Goal: Transaction & Acquisition: Purchase product/service

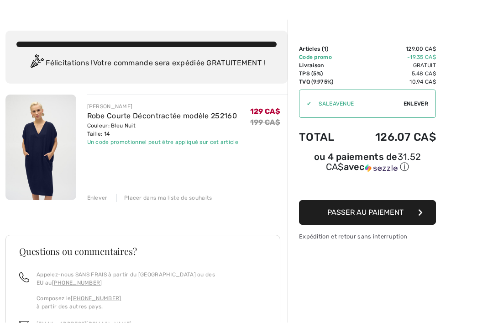
scroll to position [26, 0]
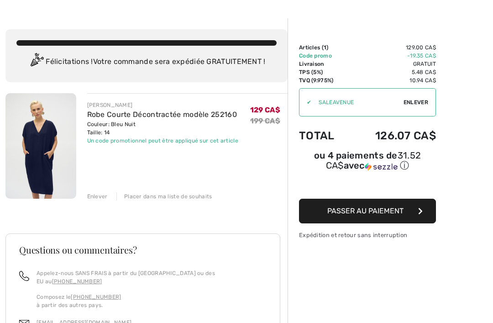
click at [42, 152] on img at bounding box center [40, 145] width 71 height 105
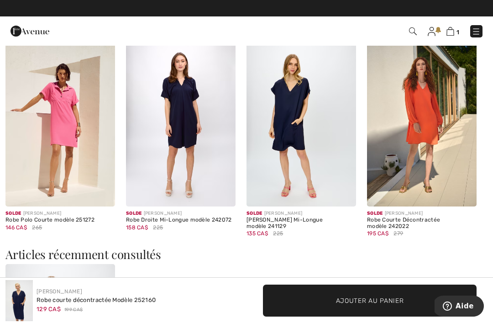
scroll to position [804, 0]
click at [308, 128] on img at bounding box center [302, 124] width 110 height 164
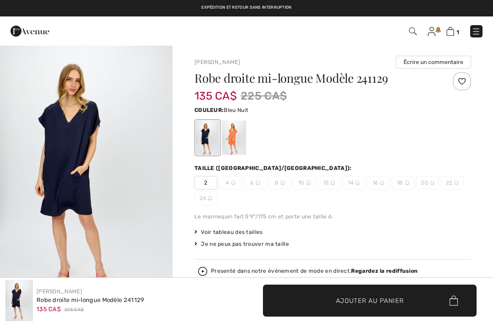
checkbox input "true"
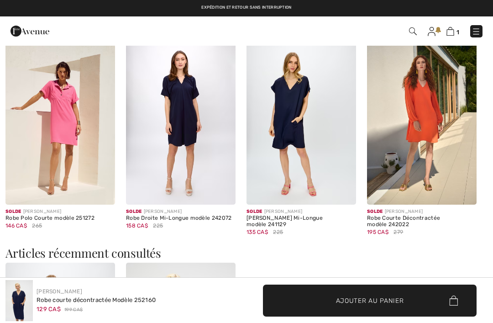
scroll to position [804, 0]
click at [192, 121] on img at bounding box center [181, 122] width 110 height 164
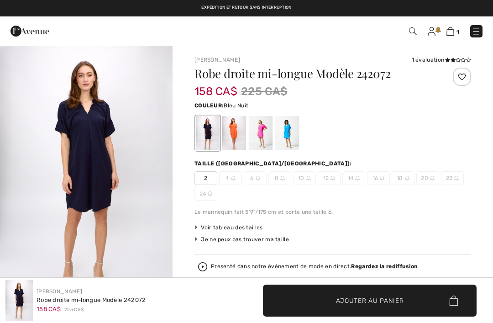
checkbox input "true"
click at [229, 127] on div at bounding box center [234, 133] width 24 height 34
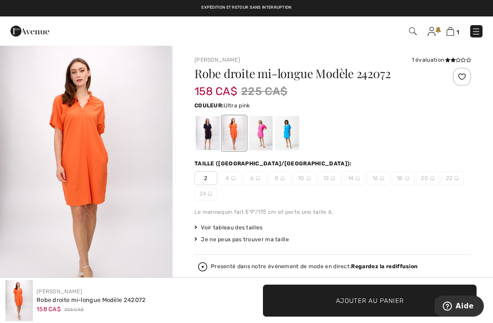
click at [265, 133] on div at bounding box center [261, 133] width 24 height 34
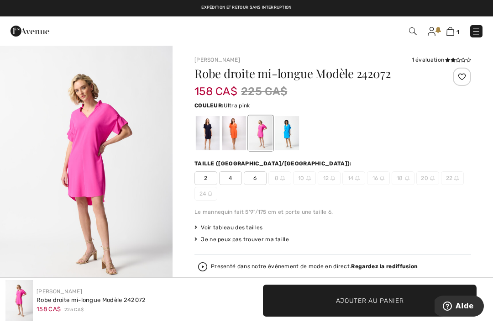
click at [288, 133] on div at bounding box center [287, 133] width 24 height 34
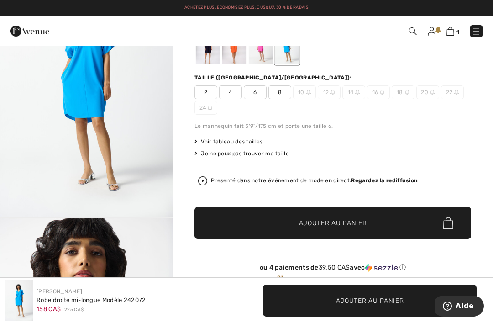
scroll to position [77, 0]
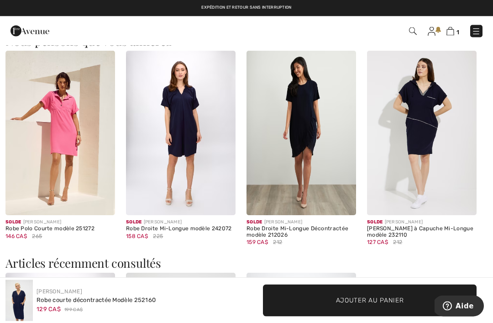
scroll to position [792, 0]
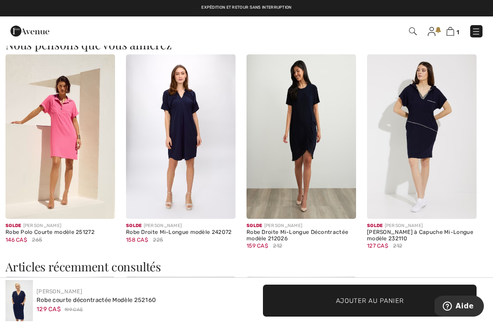
click at [323, 150] on img at bounding box center [302, 136] width 110 height 164
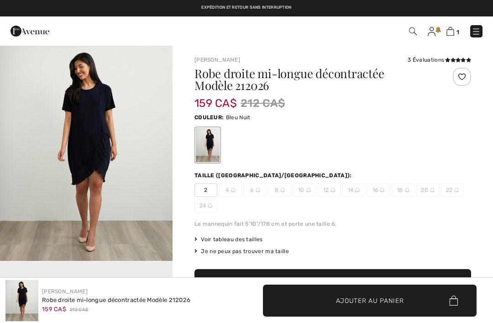
checkbox input "true"
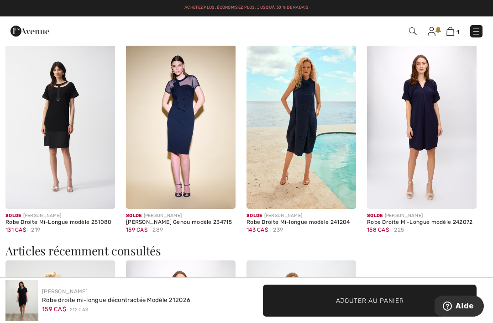
scroll to position [569, 0]
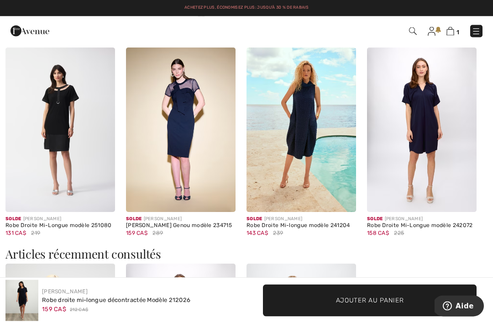
click at [336, 140] on img at bounding box center [302, 130] width 110 height 164
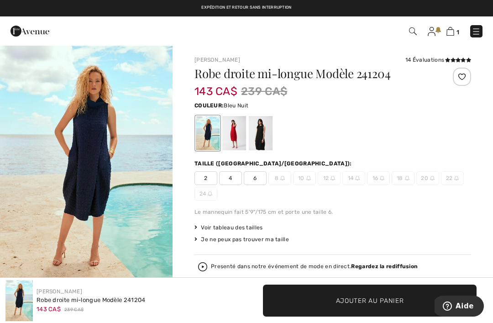
click at [233, 128] on div at bounding box center [234, 133] width 24 height 34
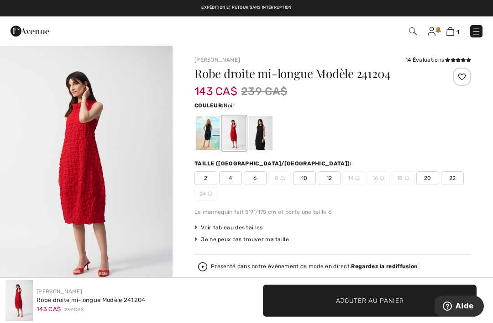
click at [266, 136] on div at bounding box center [261, 133] width 24 height 34
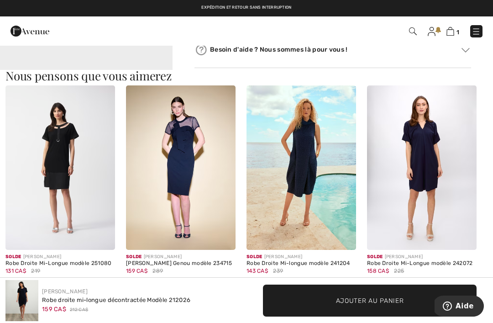
scroll to position [530, 0]
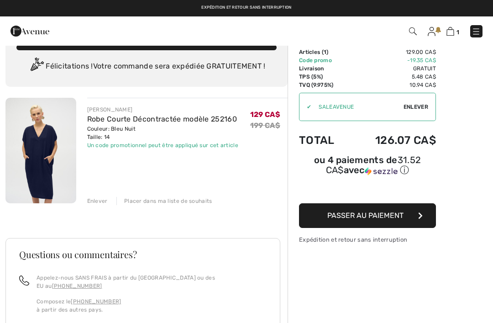
scroll to position [21, 0]
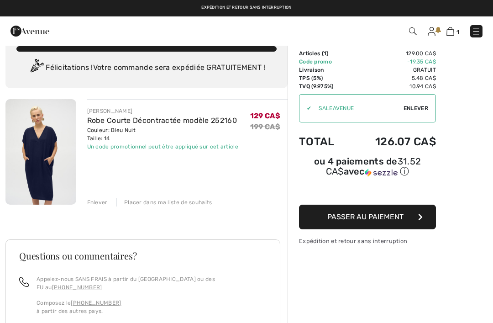
click at [34, 162] on img at bounding box center [40, 151] width 71 height 105
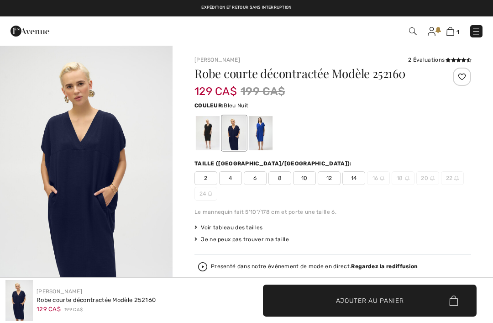
checkbox input "true"
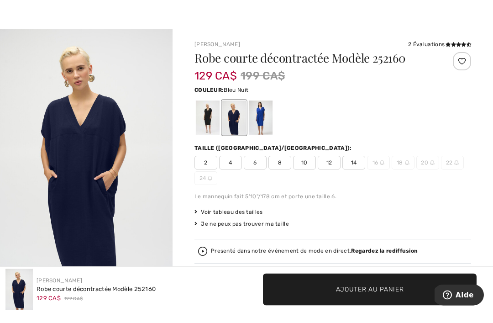
scroll to position [16, 0]
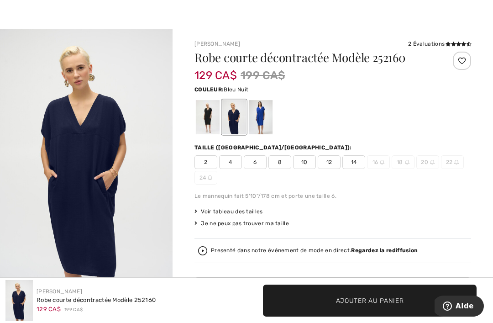
click at [262, 113] on div at bounding box center [261, 117] width 24 height 34
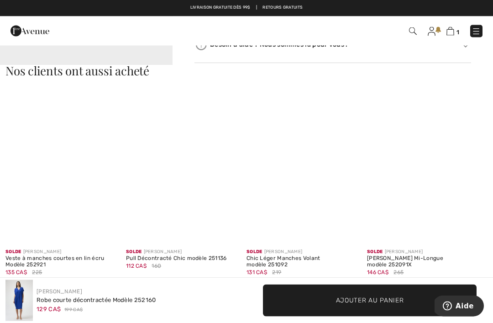
scroll to position [544, 0]
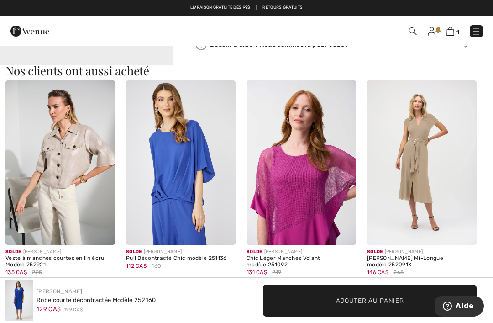
click at [173, 186] on img at bounding box center [181, 162] width 110 height 164
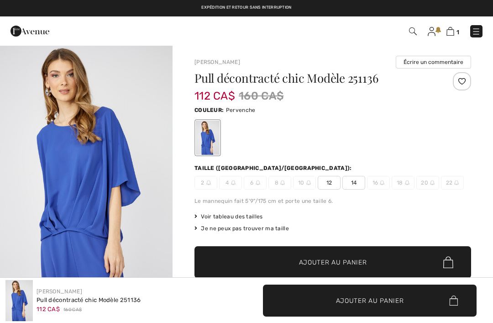
checkbox input "true"
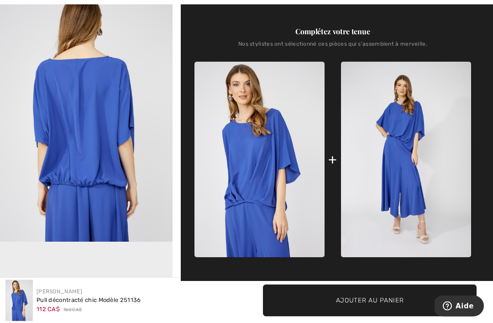
scroll to position [321, 0]
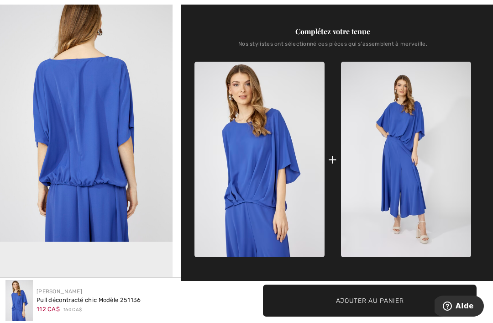
click at [447, 189] on img at bounding box center [406, 159] width 130 height 195
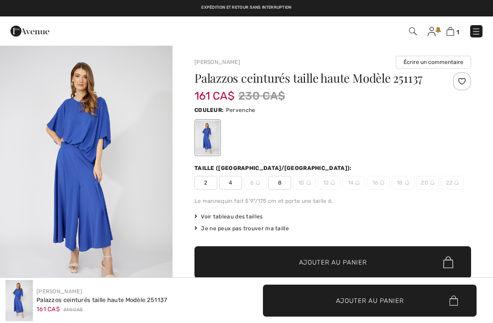
checkbox input "true"
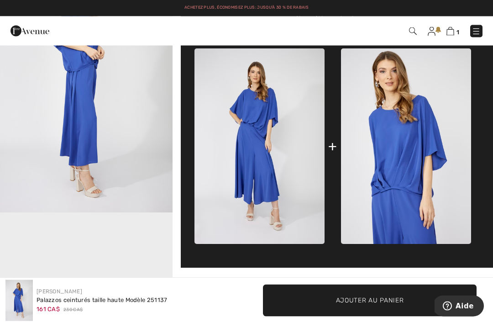
scroll to position [345, 0]
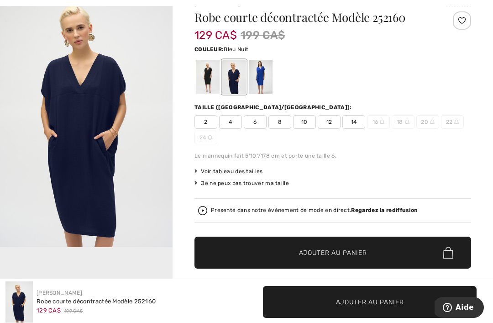
scroll to position [56, 0]
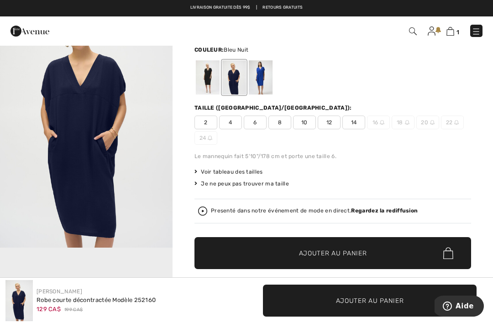
click at [205, 211] on img at bounding box center [202, 210] width 9 height 9
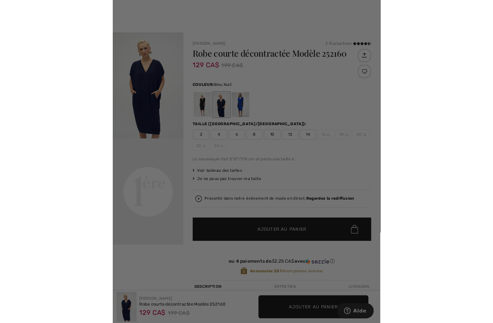
scroll to position [0, 0]
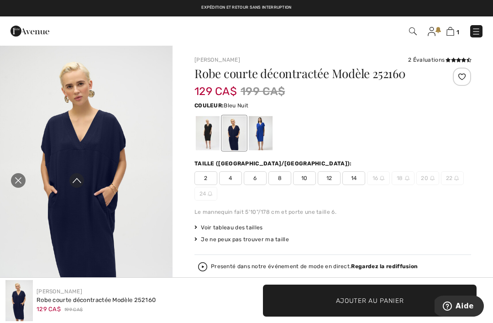
click at [20, 182] on icon "Fermer la curation en direct" at bounding box center [18, 180] width 6 height 6
click at [453, 30] on img at bounding box center [450, 31] width 8 height 9
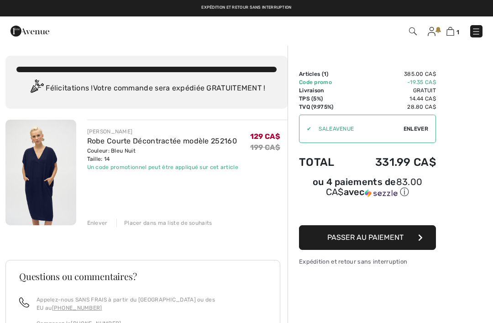
click at [33, 175] on img at bounding box center [40, 172] width 71 height 105
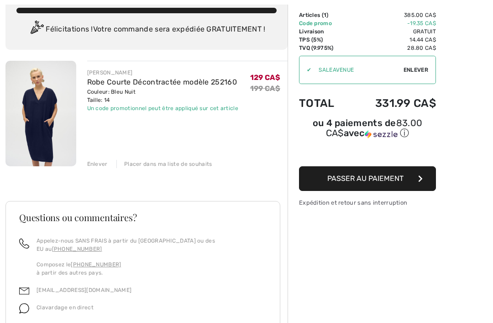
scroll to position [63, 0]
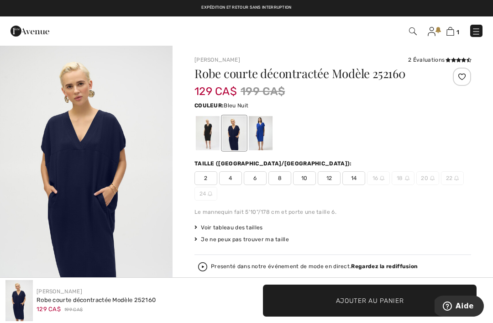
click at [454, 34] on img at bounding box center [450, 31] width 8 height 9
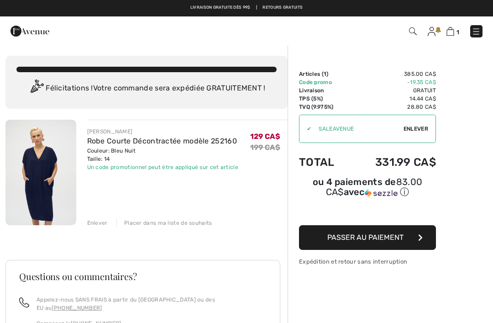
click at [90, 226] on div "Enlever" at bounding box center [97, 223] width 21 height 8
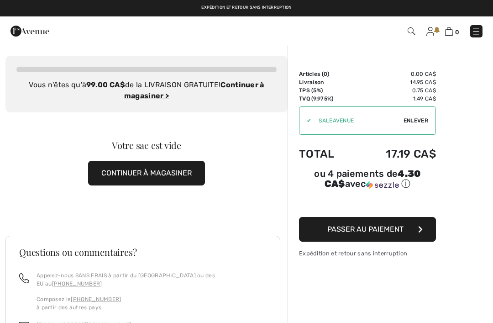
click at [478, 28] on img at bounding box center [476, 31] width 9 height 9
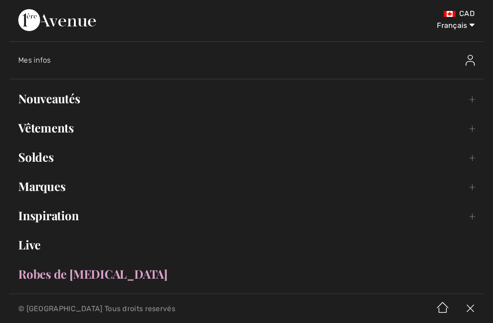
click at [26, 157] on link "Soldes Toggle submenu" at bounding box center [246, 157] width 475 height 20
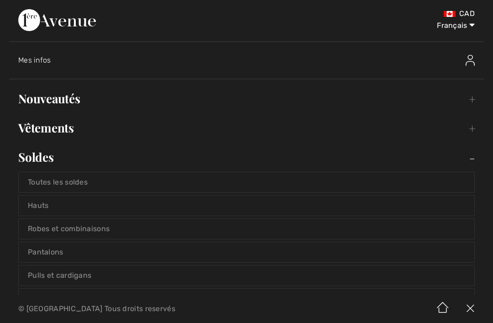
click at [44, 226] on link "Robes et combinaisons" at bounding box center [247, 229] width 456 height 20
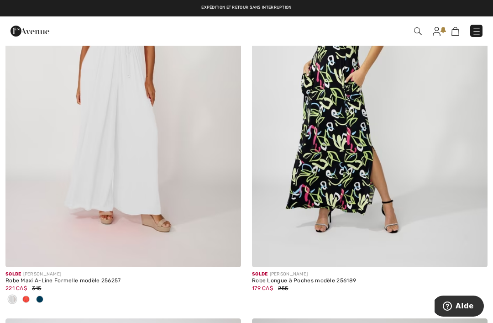
scroll to position [256, 0]
click at [52, 195] on img at bounding box center [123, 90] width 236 height 353
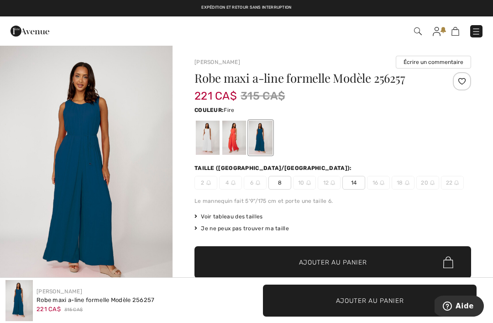
click at [246, 131] on div at bounding box center [234, 138] width 24 height 34
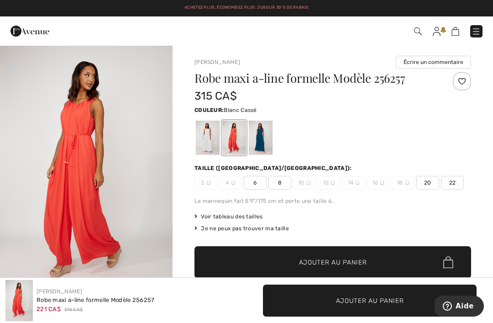
click at [210, 134] on div at bounding box center [208, 138] width 24 height 34
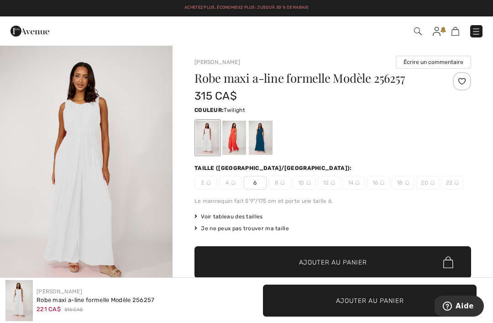
click at [266, 137] on div at bounding box center [261, 138] width 24 height 34
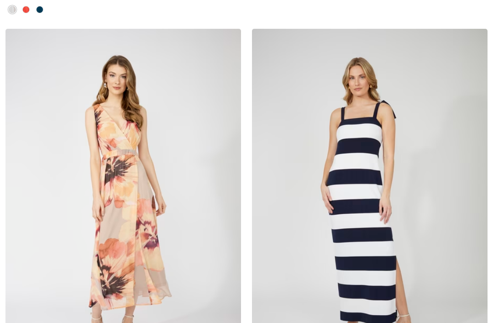
checkbox input "true"
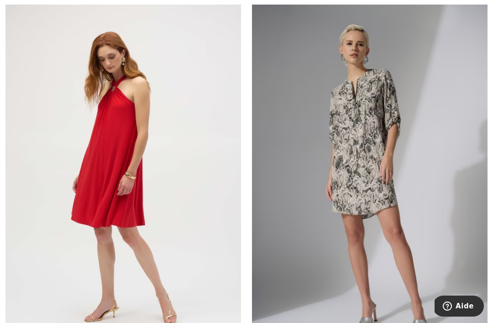
scroll to position [965, 0]
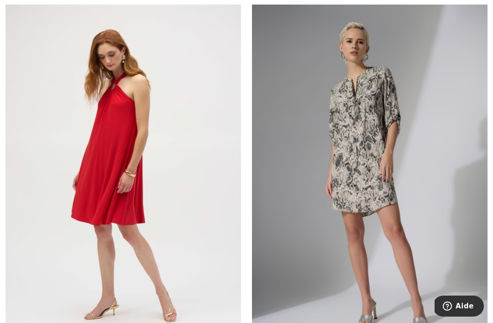
click at [445, 203] on img at bounding box center [370, 176] width 236 height 353
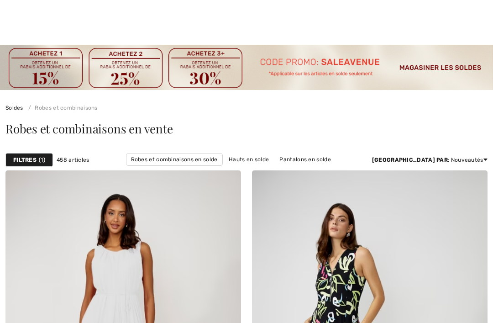
checkbox input "true"
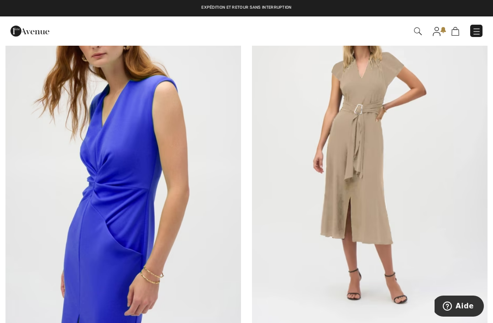
scroll to position [1786, 0]
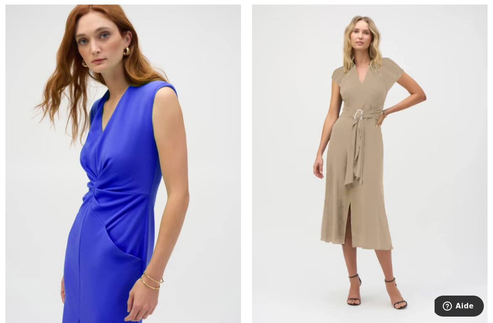
click at [447, 211] on img at bounding box center [370, 162] width 236 height 353
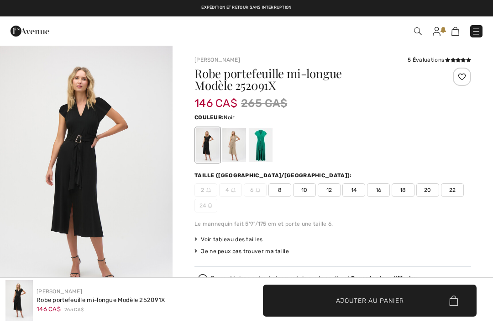
checkbox input "true"
click at [240, 146] on div at bounding box center [234, 145] width 24 height 34
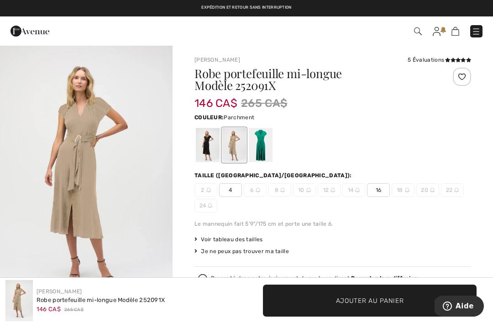
click at [263, 145] on div at bounding box center [261, 145] width 24 height 34
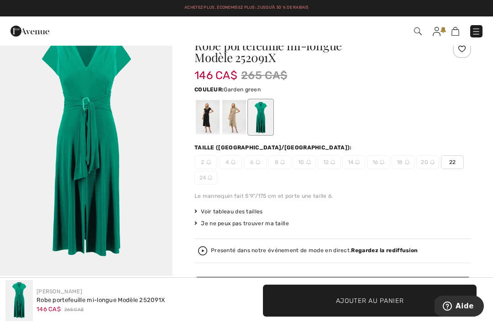
scroll to position [23, 0]
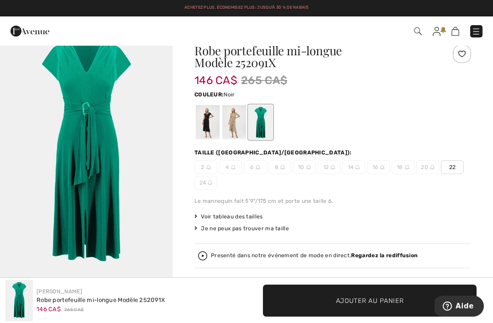
click at [202, 126] on div at bounding box center [208, 122] width 24 height 34
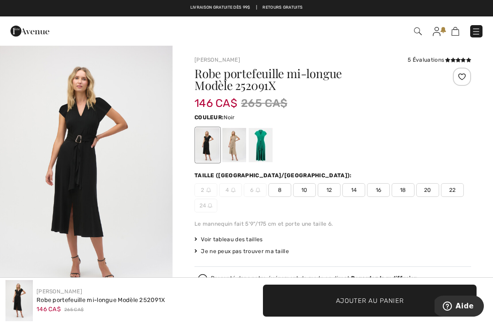
click at [234, 150] on div at bounding box center [234, 145] width 24 height 34
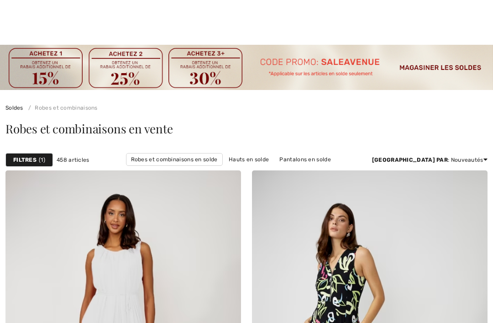
checkbox input "true"
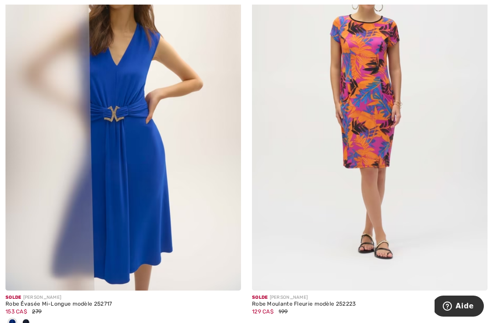
click at [138, 191] on img at bounding box center [123, 113] width 236 height 353
click at [132, 207] on img at bounding box center [123, 113] width 236 height 353
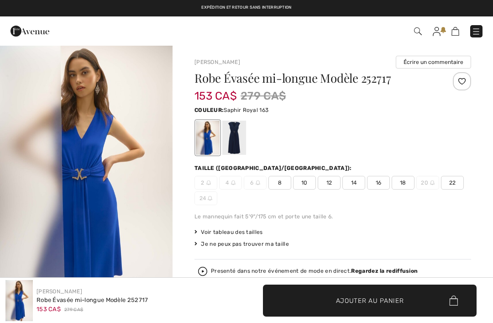
click at [493, 107] on html "Nous respectons votre vie privée. Nous utilisons des cookies pour améliorer vot…" at bounding box center [246, 161] width 493 height 323
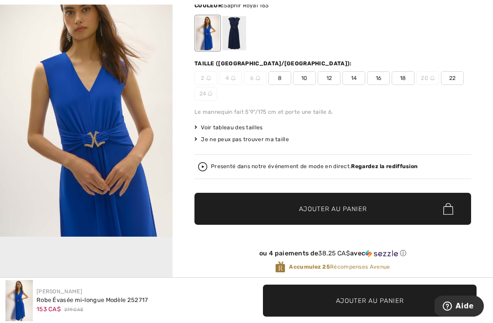
click at [205, 168] on img at bounding box center [202, 166] width 9 height 9
click at [460, 64] on div "Taille (CA/US):" at bounding box center [332, 63] width 277 height 8
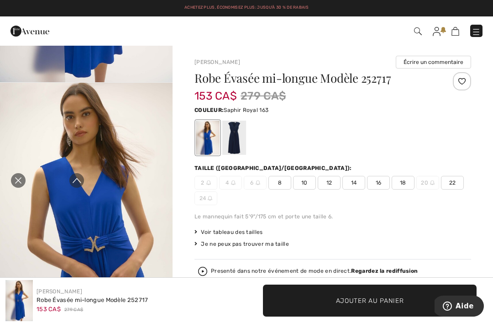
click at [22, 178] on icon "Fermer la curation en direct" at bounding box center [18, 180] width 11 height 11
click at [452, 90] on div at bounding box center [450, 82] width 41 height 21
click at [478, 31] on img at bounding box center [476, 31] width 9 height 9
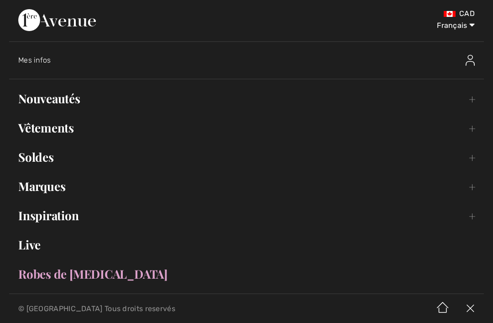
click at [35, 160] on link "Soldes Toggle submenu" at bounding box center [246, 157] width 475 height 20
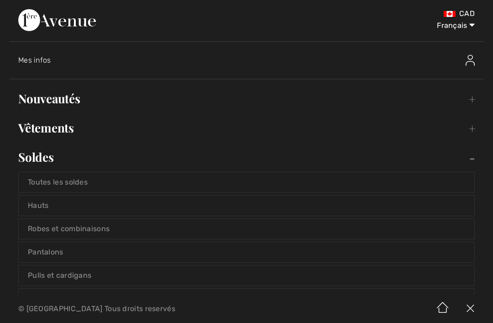
click at [43, 227] on link "Robes et combinaisons" at bounding box center [247, 229] width 456 height 20
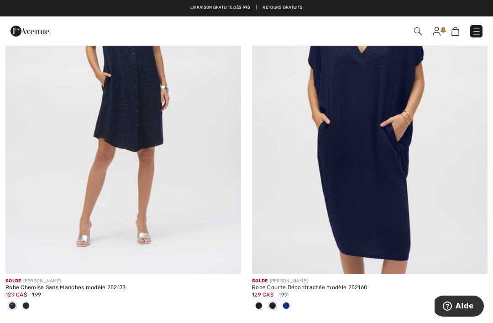
scroll to position [3543, 0]
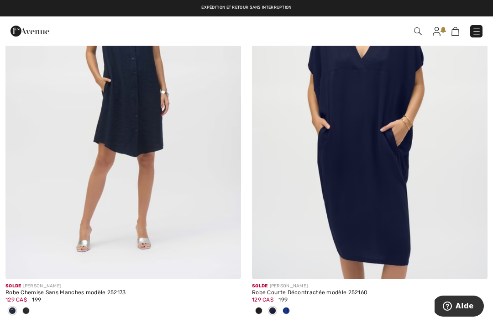
click at [44, 186] on img at bounding box center [123, 102] width 236 height 353
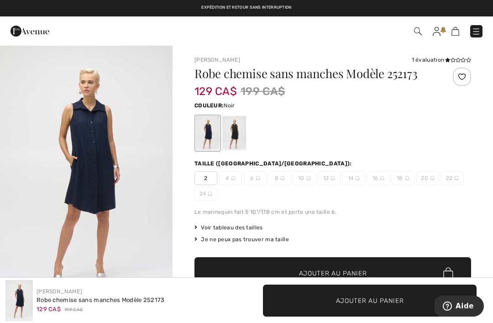
click at [234, 136] on div at bounding box center [234, 133] width 24 height 34
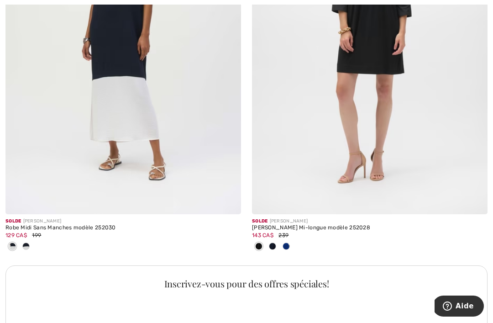
scroll to position [4801, 0]
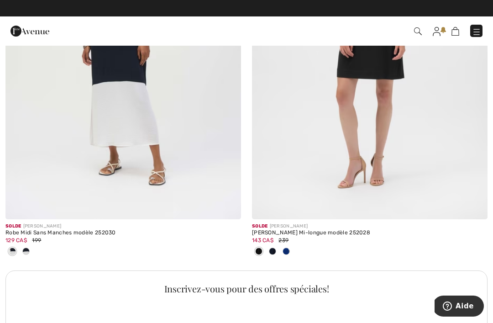
click at [460, 101] on img at bounding box center [370, 42] width 236 height 353
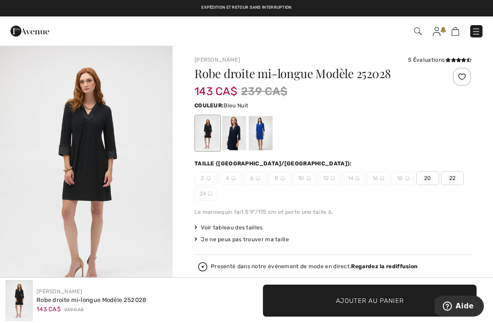
click at [239, 132] on div at bounding box center [234, 133] width 24 height 34
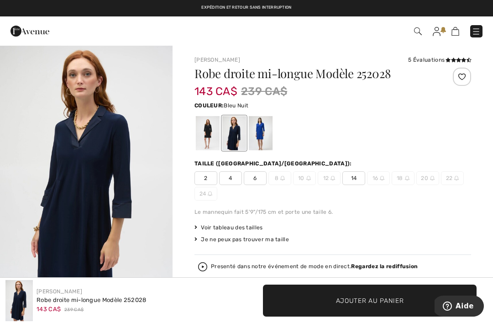
click at [269, 135] on div at bounding box center [261, 133] width 24 height 34
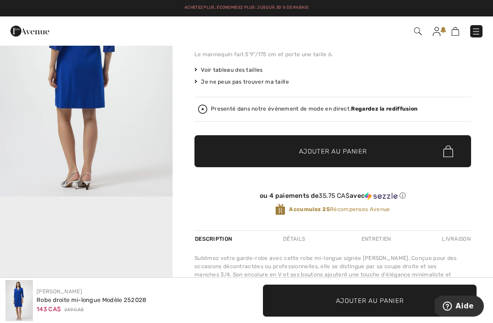
scroll to position [157, 0]
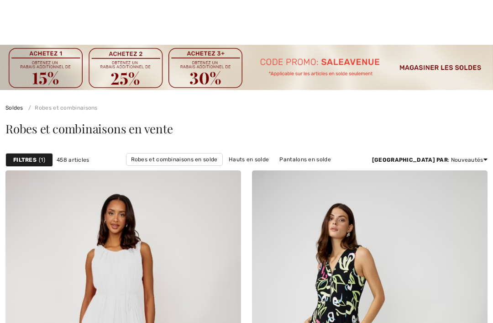
checkbox input "true"
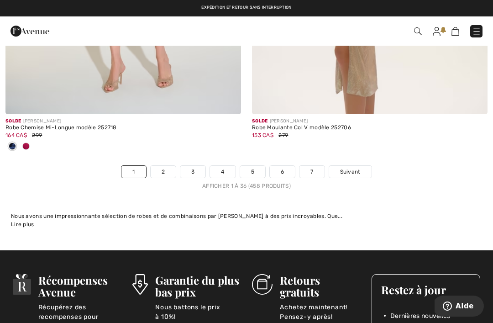
scroll to position [7480, 0]
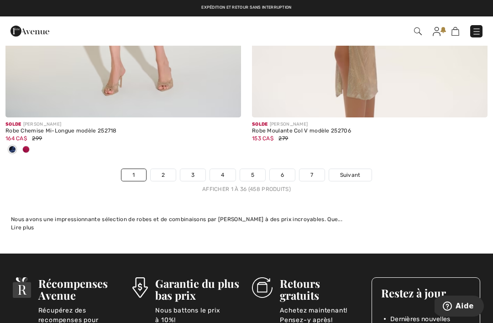
click at [360, 171] on span "Suivant" at bounding box center [350, 175] width 21 height 8
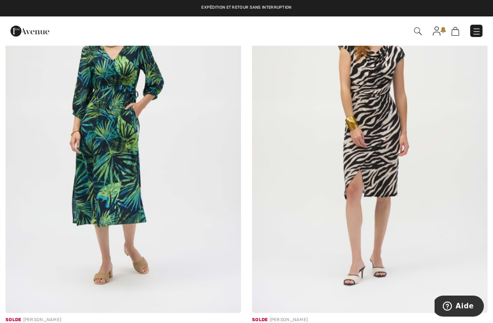
scroll to position [202, 0]
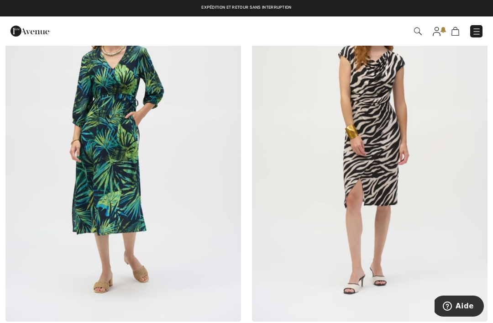
click at [52, 157] on img at bounding box center [123, 144] width 236 height 353
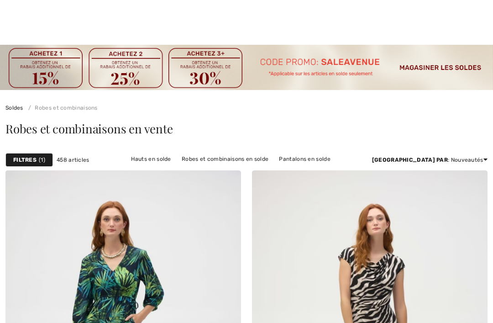
checkbox input "true"
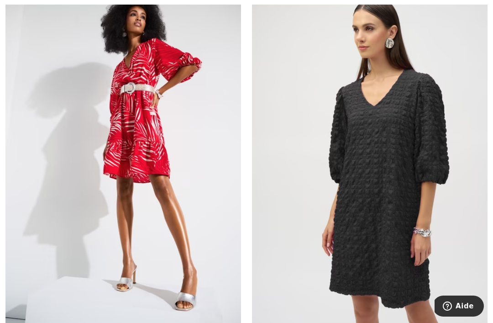
scroll to position [582, 0]
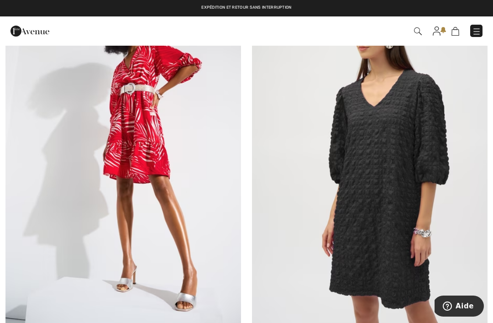
click at [57, 163] on img at bounding box center [123, 154] width 236 height 353
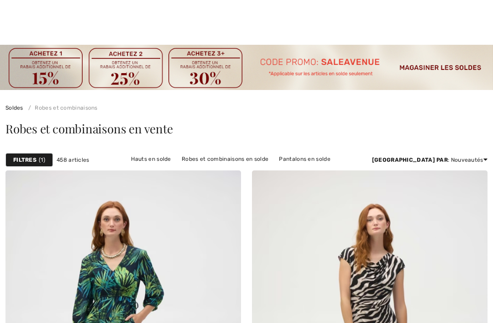
checkbox input "true"
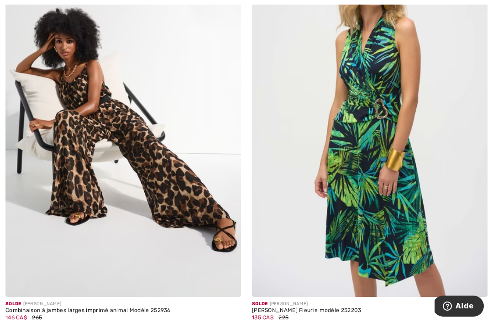
scroll to position [3436, 0]
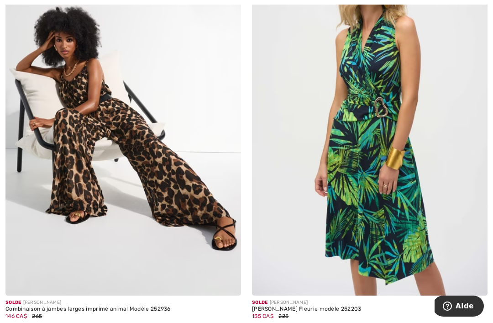
click at [54, 157] on img at bounding box center [123, 118] width 236 height 353
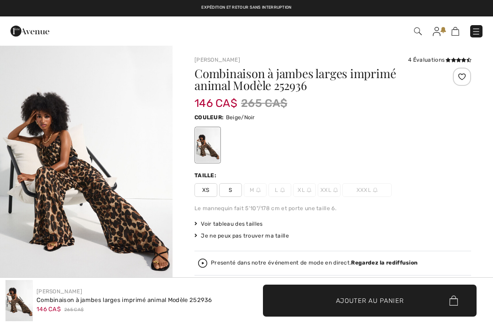
checkbox input "true"
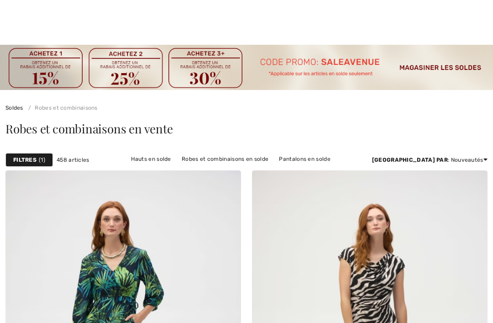
checkbox input "true"
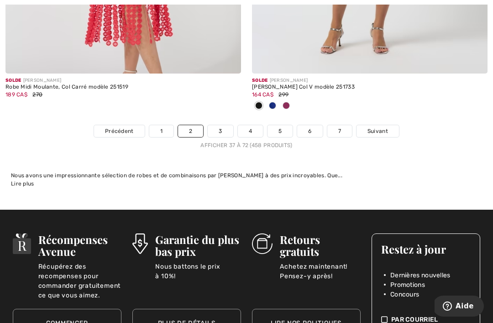
scroll to position [7397, 0]
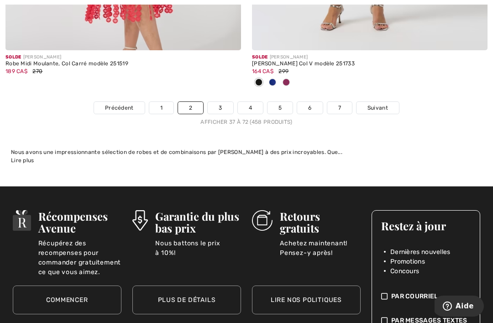
click at [392, 102] on link "Suivant" at bounding box center [378, 108] width 42 height 12
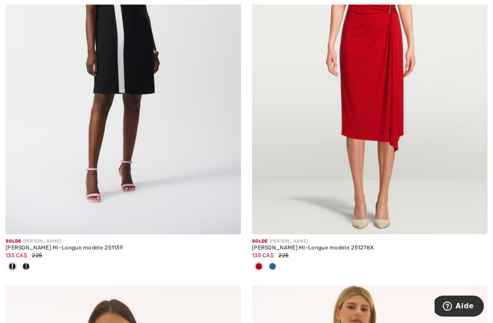
click at [420, 99] on img at bounding box center [370, 57] width 236 height 353
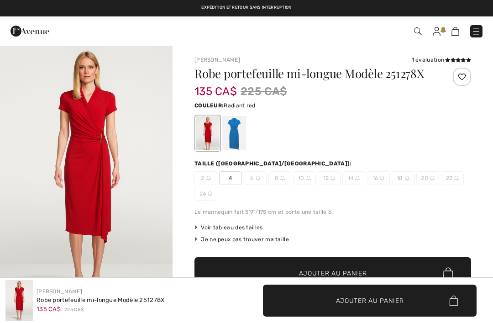
checkbox input "true"
click at [238, 133] on div at bounding box center [234, 133] width 24 height 34
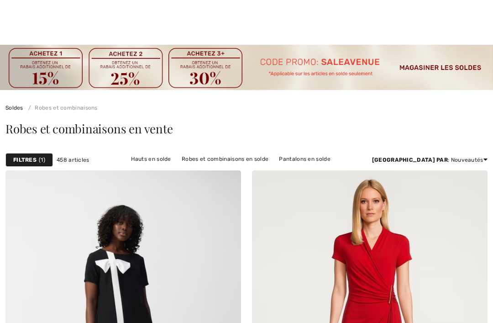
checkbox input "true"
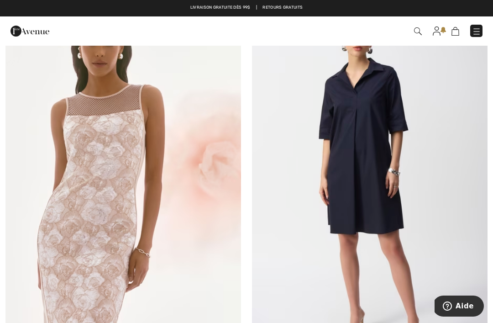
scroll to position [1774, 0]
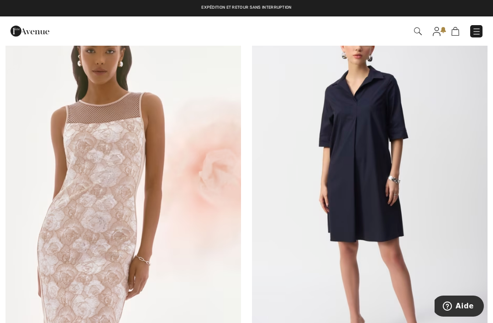
click at [428, 188] on img at bounding box center [370, 190] width 236 height 353
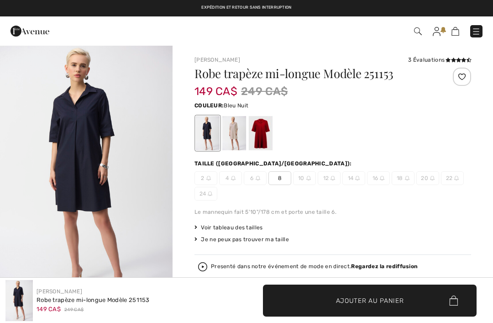
checkbox input "true"
click at [236, 134] on div at bounding box center [234, 133] width 24 height 34
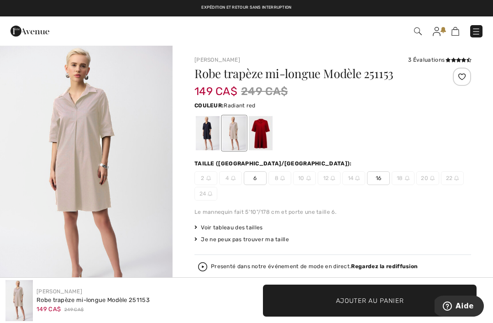
click at [270, 127] on div at bounding box center [261, 133] width 24 height 34
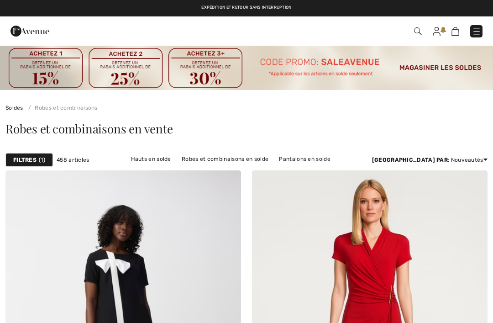
checkbox input "true"
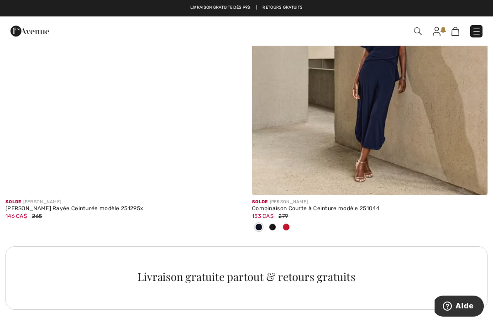
scroll to position [2349, 0]
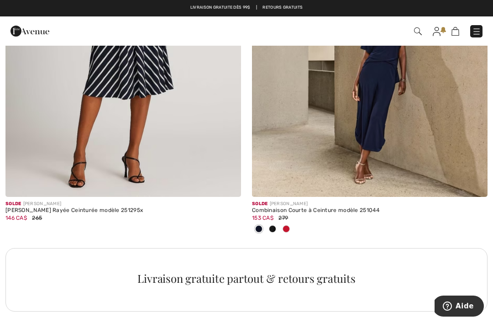
click at [454, 103] on img at bounding box center [370, 19] width 236 height 353
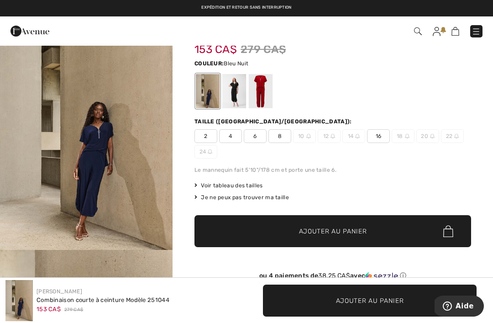
scroll to position [52, 0]
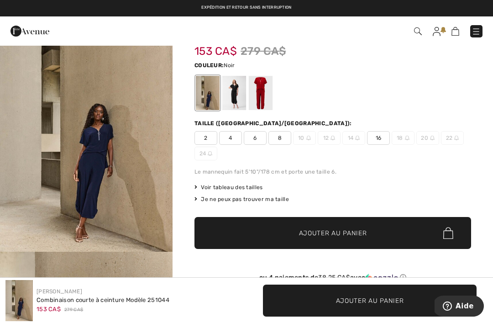
click at [245, 101] on div at bounding box center [234, 93] width 24 height 34
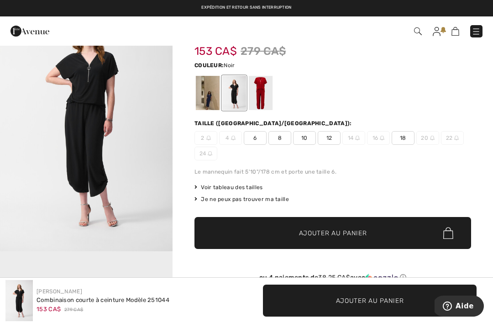
click at [262, 92] on div at bounding box center [261, 93] width 24 height 34
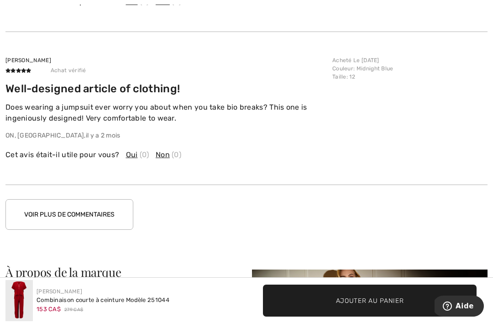
scroll to position [1505, 0]
click at [28, 208] on button "Voir plus de commentaires" at bounding box center [69, 214] width 128 height 31
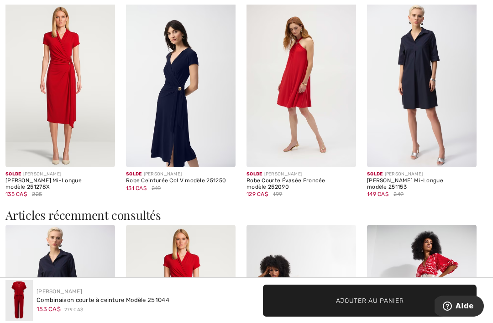
scroll to position [838, 0]
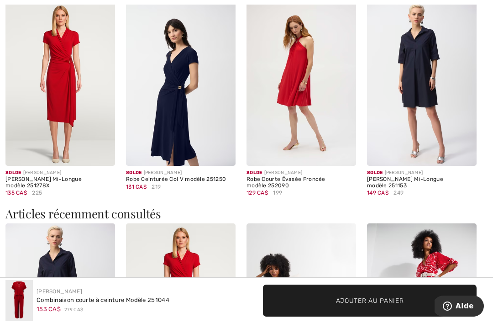
click at [208, 89] on img at bounding box center [181, 83] width 110 height 164
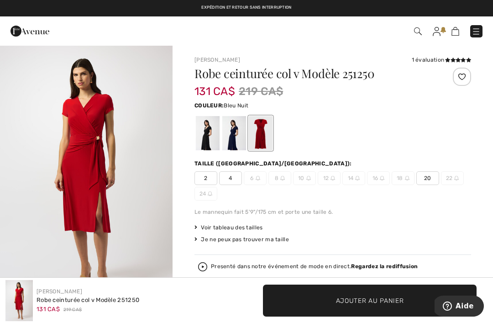
click at [241, 136] on div at bounding box center [234, 133] width 24 height 34
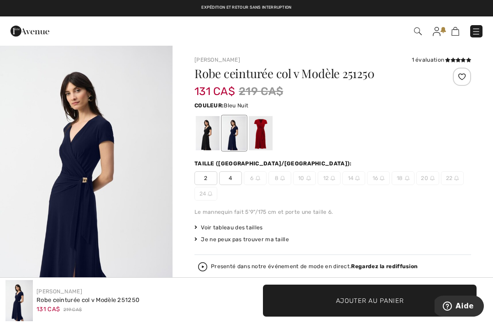
click at [213, 135] on div at bounding box center [208, 133] width 24 height 34
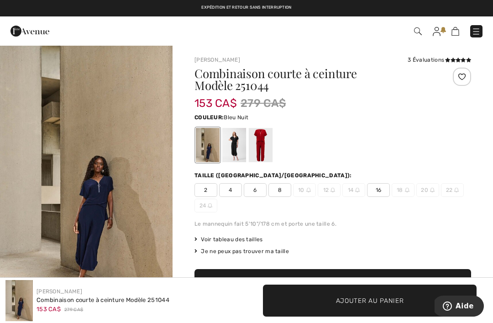
scroll to position [838, 0]
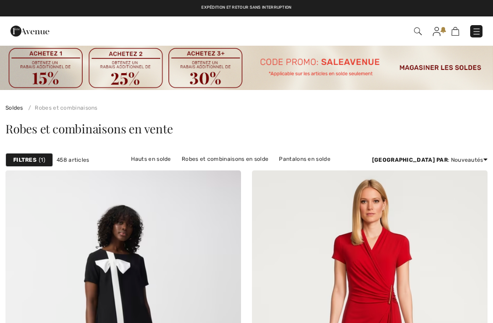
checkbox input "true"
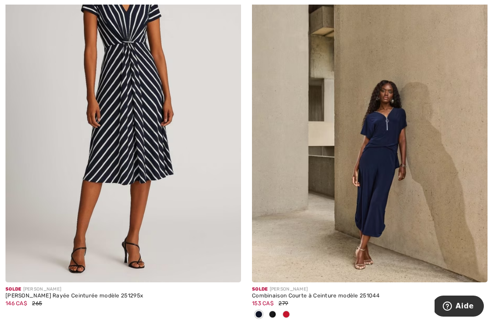
scroll to position [2265, 0]
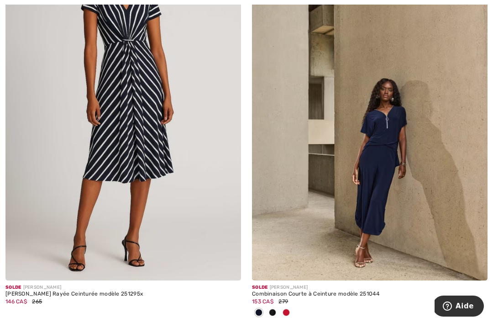
click at [46, 168] on img at bounding box center [123, 103] width 236 height 353
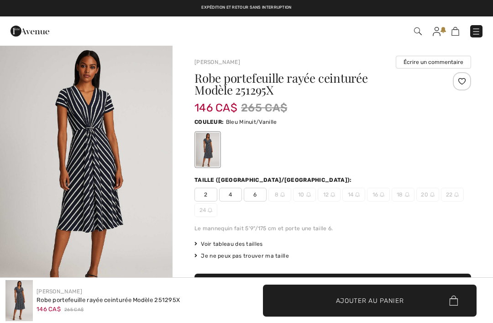
checkbox input "true"
click at [198, 63] on link "[PERSON_NAME]" at bounding box center [217, 62] width 46 height 6
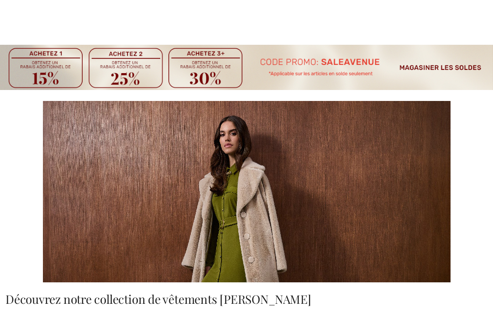
scroll to position [225, 0]
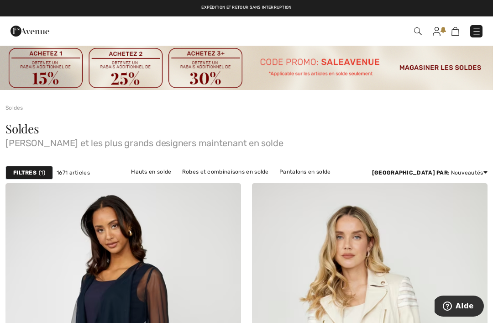
click at [236, 175] on link "Robes et combinaisons en solde" at bounding box center [226, 172] width 96 height 12
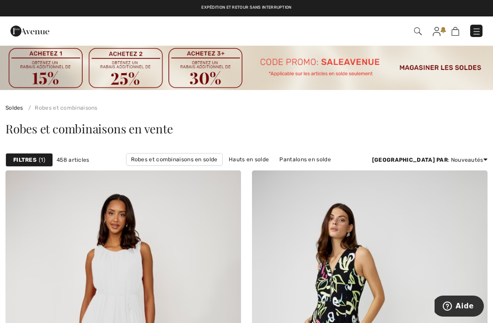
scroll to position [-1, 0]
click at [17, 159] on strong "Filtres" at bounding box center [24, 160] width 23 height 8
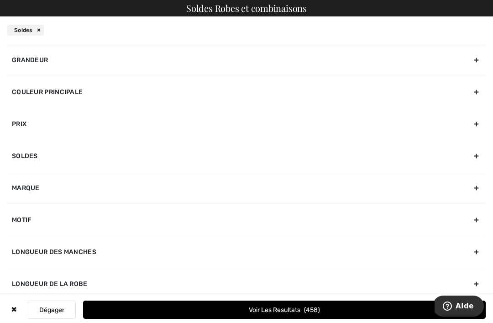
click at [476, 188] on div "Marque" at bounding box center [246, 188] width 478 height 32
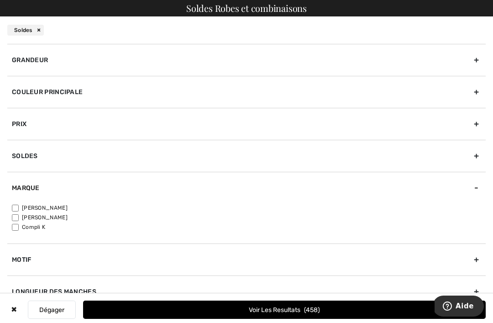
click at [14, 215] on input"] "[PERSON_NAME]" at bounding box center [15, 217] width 7 height 7
click at [15, 215] on input"] "[PERSON_NAME]" at bounding box center [15, 217] width 7 height 7
checkbox input"] "false"
click at [16, 205] on input"] "[PERSON_NAME]" at bounding box center [15, 208] width 7 height 7
checkbox input"] "true"
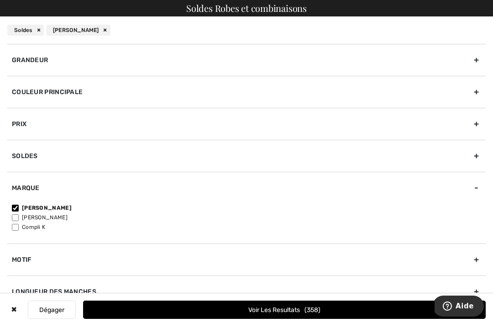
click at [476, 61] on div "Grandeur" at bounding box center [246, 60] width 478 height 32
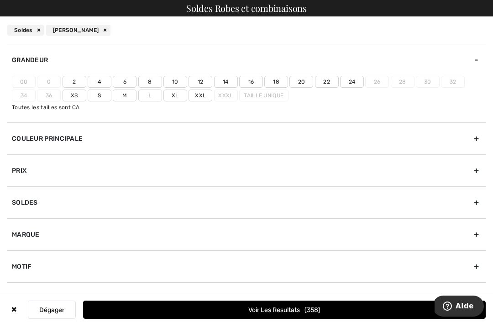
click at [221, 79] on label "14" at bounding box center [226, 82] width 24 height 12
click at [0, 0] on input"] "14" at bounding box center [0, 0] width 0 height 0
click at [245, 80] on label "16" at bounding box center [251, 82] width 24 height 12
click at [0, 0] on input"] "16" at bounding box center [0, 0] width 0 height 0
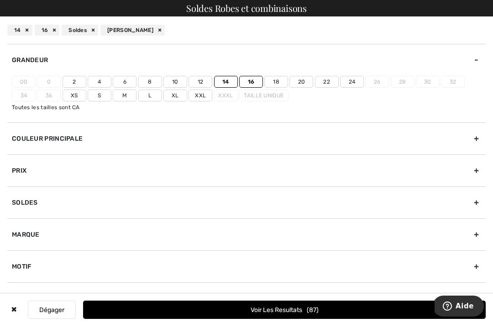
click at [172, 98] on label "Xl" at bounding box center [175, 95] width 24 height 12
click at [0, 0] on input"] "Xl" at bounding box center [0, 0] width 0 height 0
click at [190, 306] on button "Voir les resultats 88" at bounding box center [284, 309] width 403 height 18
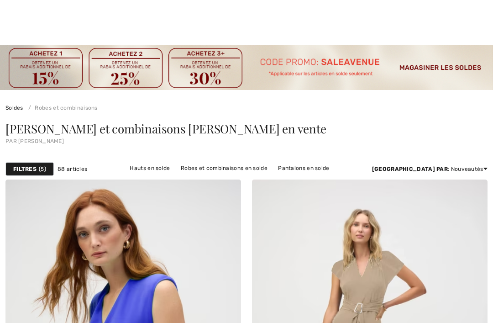
checkbox input "true"
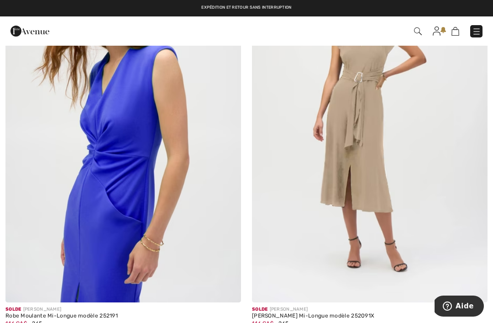
scroll to position [226, 0]
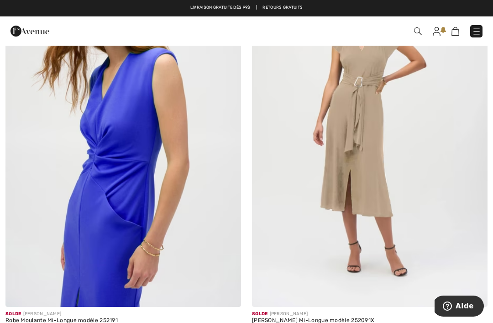
click at [40, 161] on img at bounding box center [123, 129] width 236 height 353
click at [42, 161] on img at bounding box center [123, 129] width 236 height 353
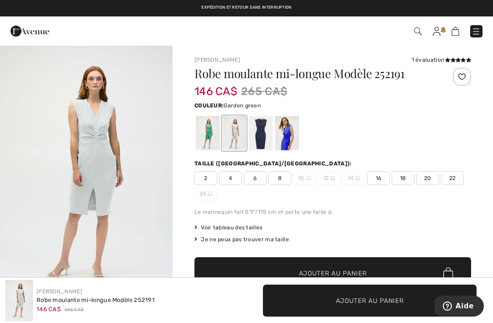
click at [208, 136] on div at bounding box center [208, 133] width 24 height 34
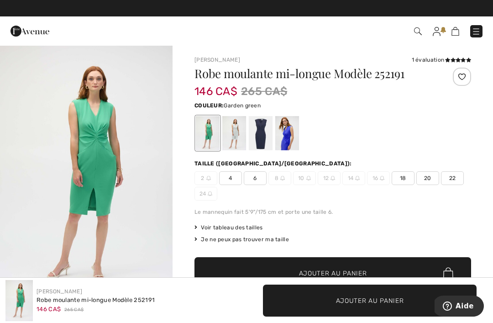
click at [235, 133] on div at bounding box center [234, 133] width 24 height 34
click at [259, 131] on div at bounding box center [261, 133] width 24 height 34
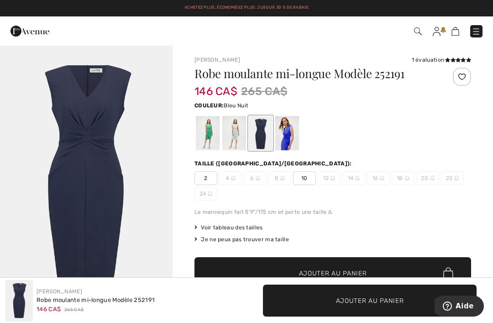
click at [287, 131] on div at bounding box center [287, 133] width 24 height 34
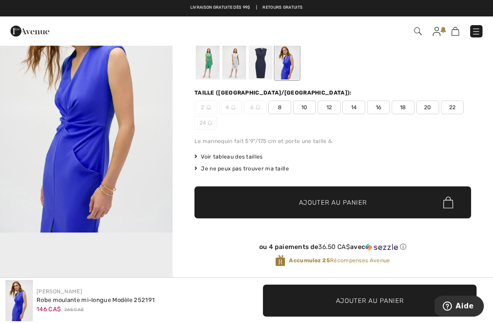
scroll to position [70, 0]
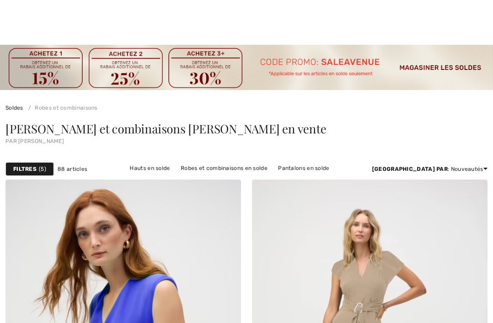
checkbox input "true"
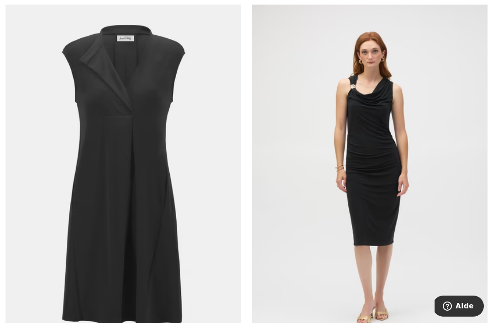
scroll to position [585, 0]
click at [50, 219] on img at bounding box center [123, 175] width 236 height 353
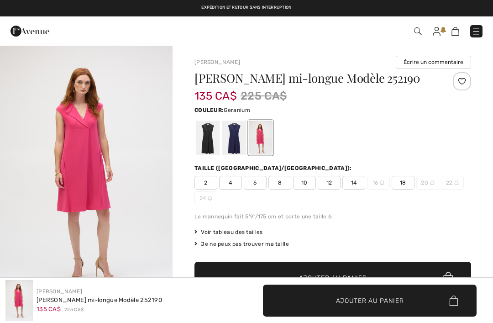
checkbox input "true"
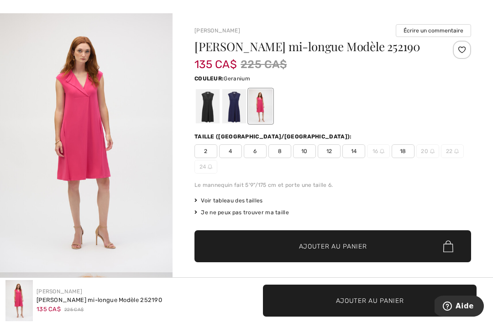
scroll to position [32, 0]
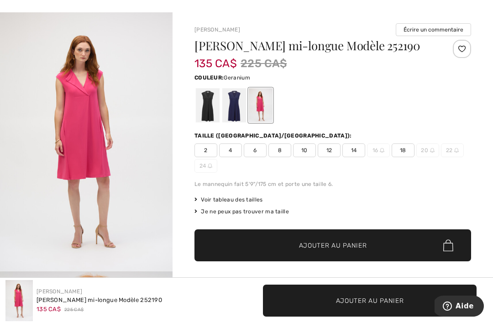
click at [237, 106] on div at bounding box center [234, 105] width 24 height 34
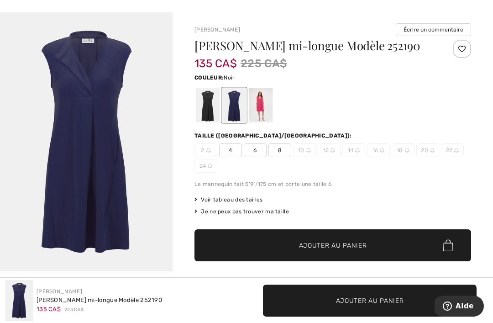
click at [206, 111] on div at bounding box center [208, 105] width 24 height 34
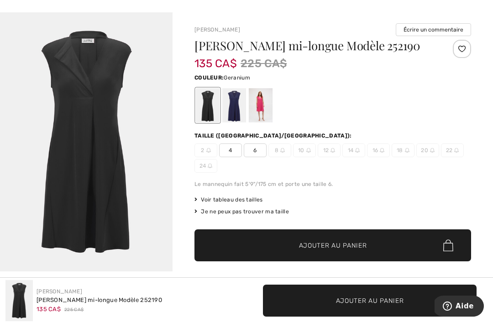
click at [252, 106] on div at bounding box center [261, 105] width 24 height 34
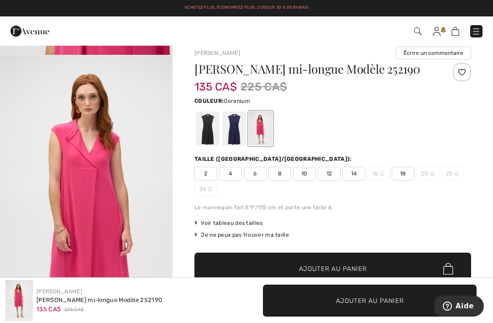
scroll to position [0, 0]
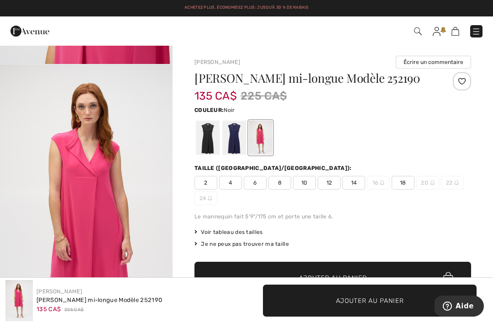
click at [203, 142] on div at bounding box center [208, 138] width 24 height 34
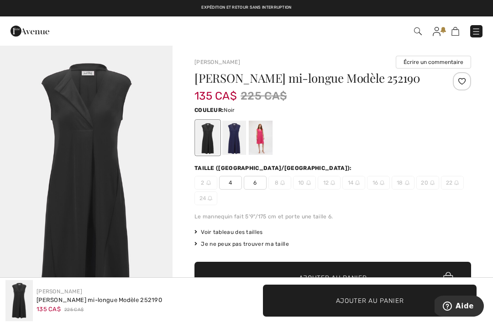
click at [466, 84] on div at bounding box center [462, 81] width 18 height 18
click at [233, 142] on div at bounding box center [234, 138] width 24 height 34
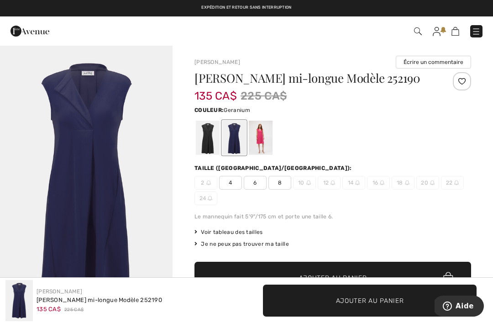
click at [264, 139] on div at bounding box center [261, 138] width 24 height 34
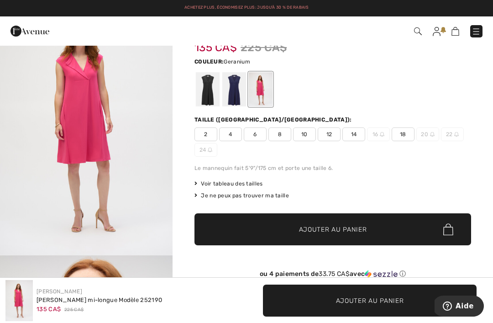
scroll to position [26, 0]
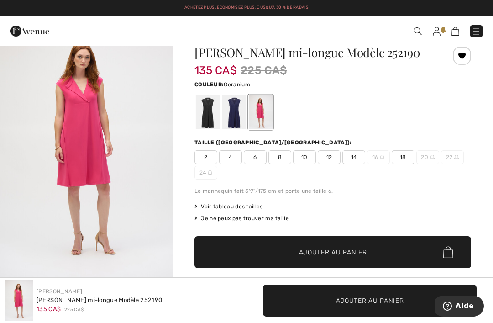
click at [48, 170] on img "1 / 4" at bounding box center [86, 148] width 173 height 258
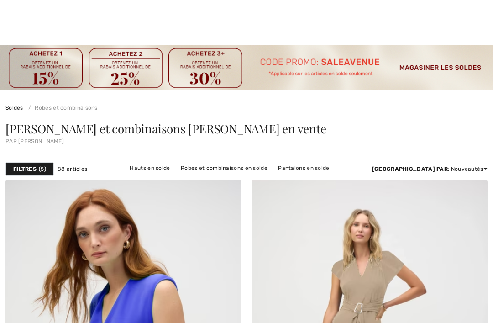
checkbox input "true"
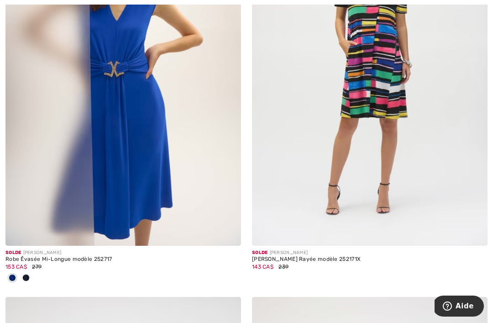
scroll to position [1490, 0]
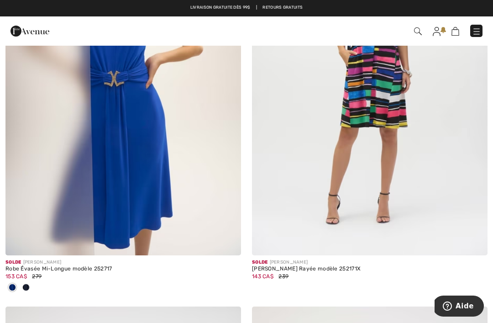
click at [142, 153] on img at bounding box center [123, 78] width 236 height 353
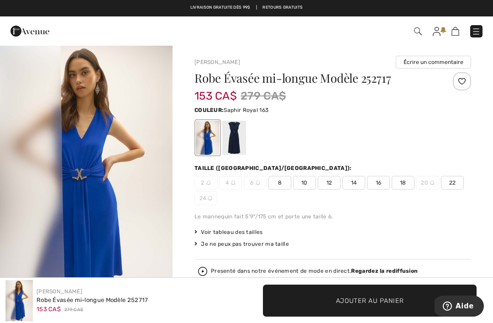
click at [226, 144] on div at bounding box center [234, 138] width 24 height 34
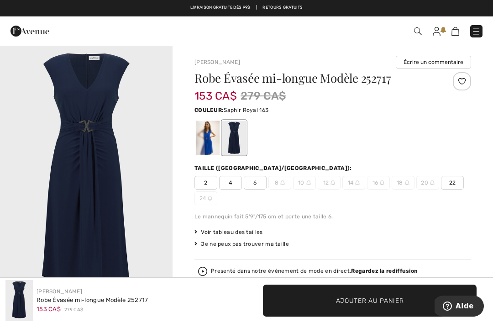
click at [207, 139] on div at bounding box center [208, 138] width 24 height 34
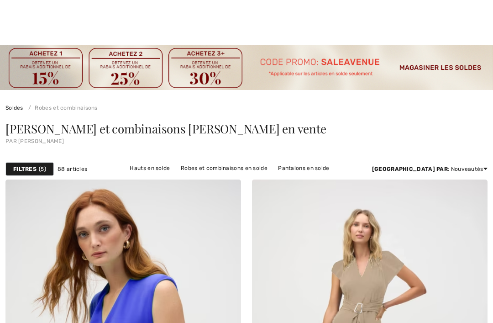
checkbox input "true"
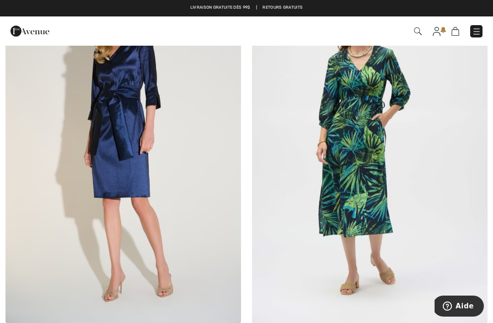
scroll to position [2710, 0]
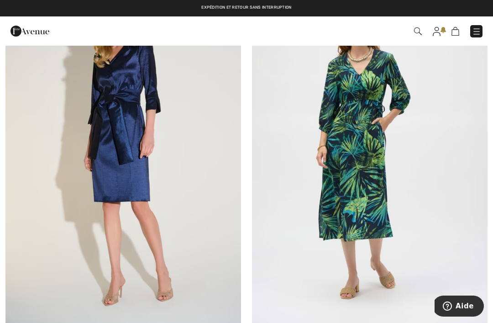
click at [67, 199] on img at bounding box center [123, 150] width 236 height 353
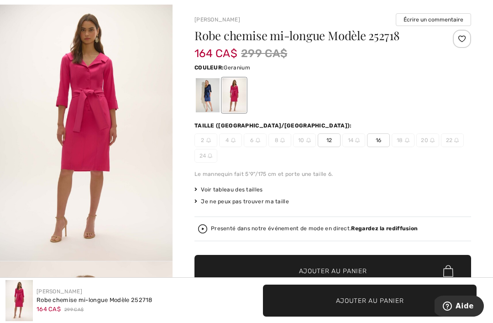
scroll to position [47, 0]
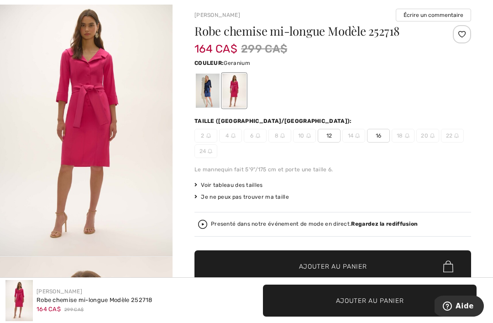
click at [187, 109] on div "Joseph Ribkoff Écrire un commentaire Robe chemise mi-longue Modèle 252718 164 C…" at bounding box center [333, 289] width 320 height 583
click at [201, 88] on div at bounding box center [208, 90] width 24 height 34
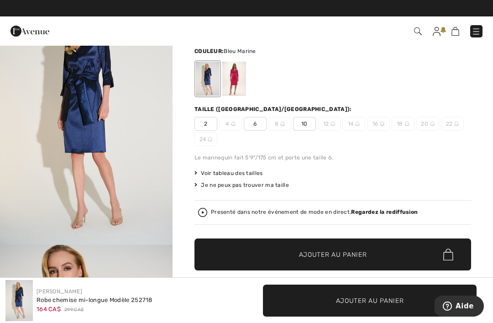
scroll to position [58, 0]
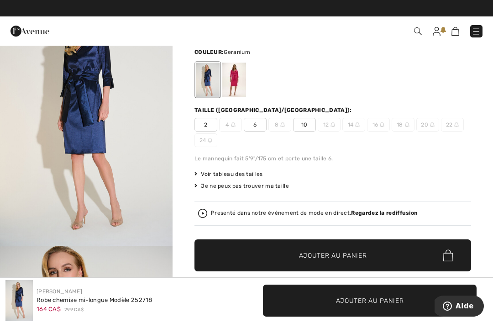
click at [232, 78] on div at bounding box center [234, 80] width 24 height 34
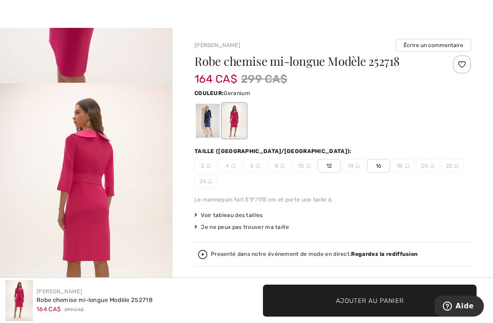
scroll to position [17, 0]
click at [204, 124] on div at bounding box center [208, 120] width 24 height 34
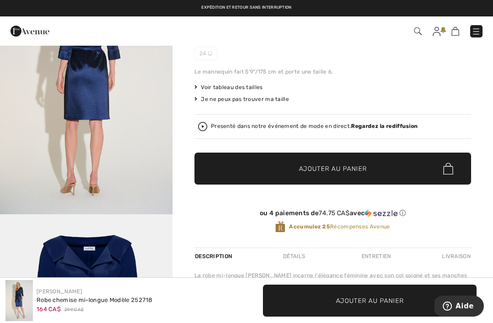
scroll to position [143, 0]
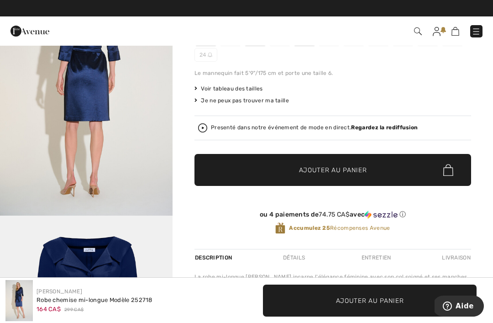
click at [201, 131] on img at bounding box center [202, 127] width 9 height 9
click at [475, 25] on link at bounding box center [476, 31] width 12 height 12
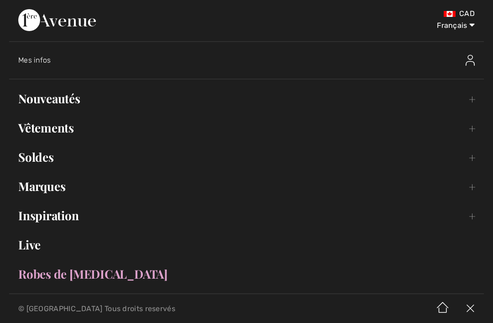
click at [31, 156] on link "Soldes Toggle submenu" at bounding box center [246, 157] width 475 height 20
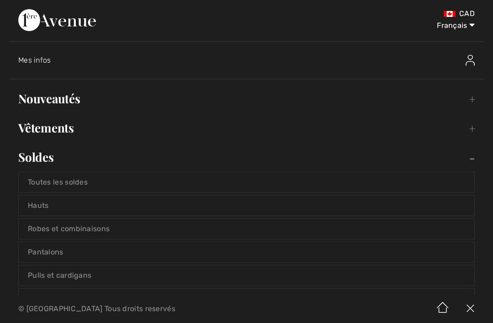
click at [37, 228] on link "Robes et combinaisons" at bounding box center [247, 229] width 456 height 20
click at [36, 229] on link "Robes et combinaisons" at bounding box center [247, 229] width 456 height 20
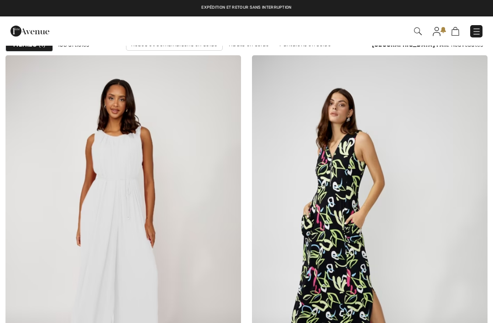
click at [25, 49] on strong "Filtres" at bounding box center [24, 45] width 23 height 8
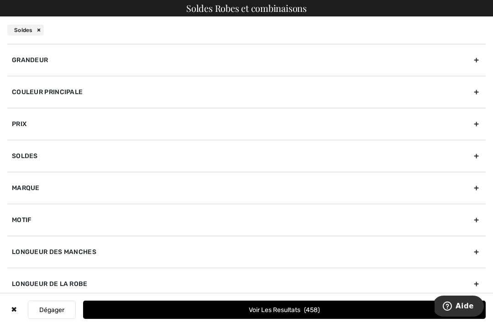
click at [15, 62] on div "Grandeur" at bounding box center [246, 60] width 478 height 32
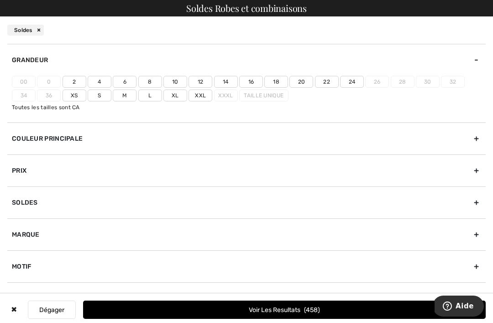
click at [221, 81] on label "14" at bounding box center [226, 82] width 24 height 12
click at [0, 0] on input"] "14" at bounding box center [0, 0] width 0 height 0
click at [249, 79] on label "16" at bounding box center [251, 82] width 24 height 12
click at [0, 0] on input"] "16" at bounding box center [0, 0] width 0 height 0
click at [174, 96] on label "Xl" at bounding box center [175, 95] width 24 height 12
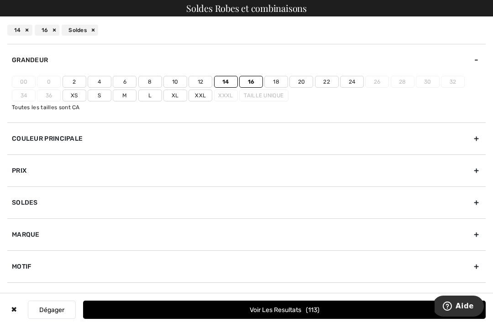
click at [0, 0] on input"] "Xl" at bounding box center [0, 0] width 0 height 0
click at [26, 239] on div "Marque" at bounding box center [246, 234] width 478 height 32
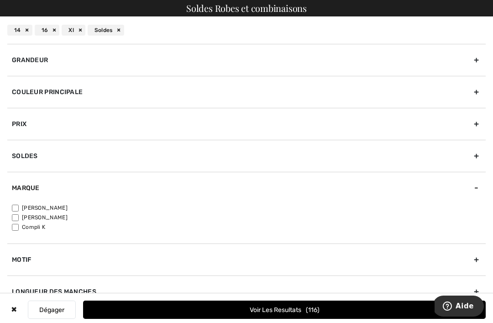
click at [15, 206] on input"] "[PERSON_NAME]" at bounding box center [15, 208] width 7 height 7
checkbox input"] "true"
click at [178, 312] on button "Voir les resultats 88" at bounding box center [284, 309] width 403 height 18
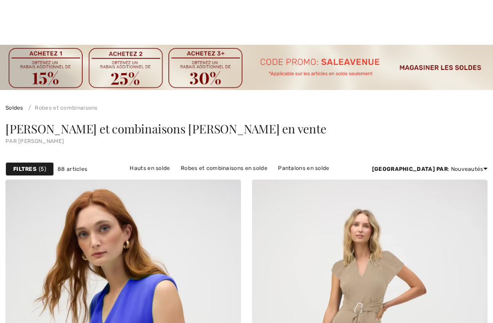
checkbox input "true"
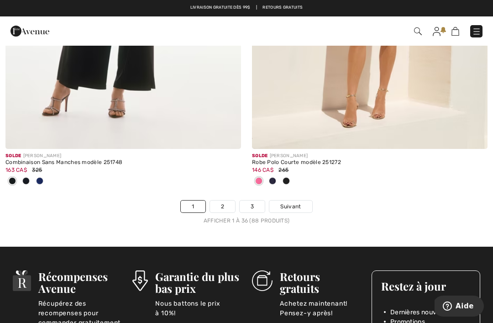
scroll to position [7454, 0]
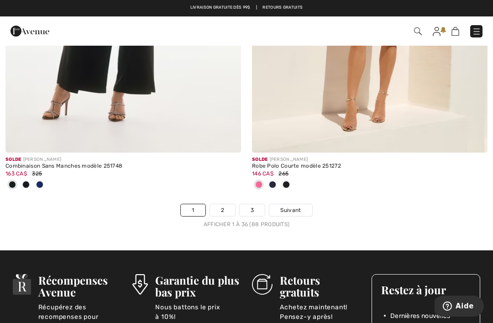
click at [217, 204] on link "2" at bounding box center [222, 210] width 25 height 12
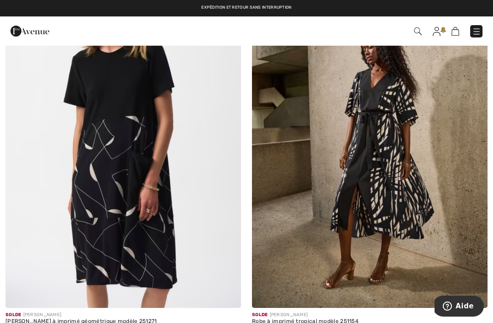
scroll to position [613, 0]
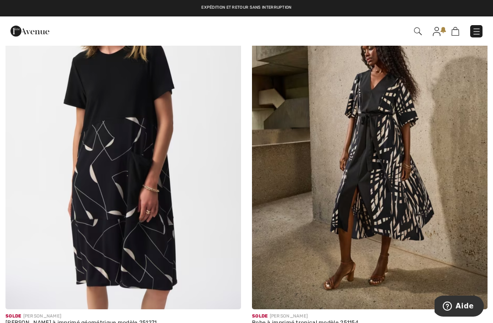
click at [460, 128] on img at bounding box center [370, 132] width 236 height 353
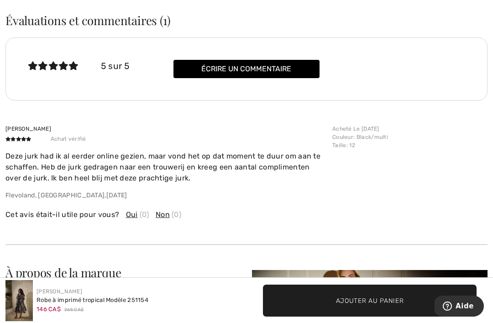
scroll to position [1294, 0]
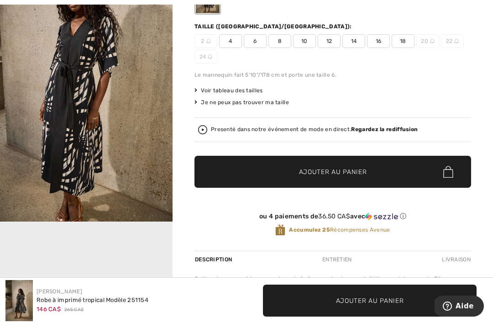
scroll to position [140, 0]
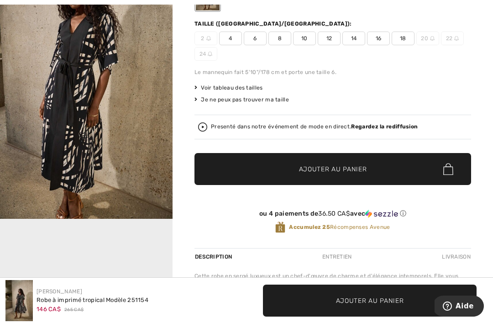
click at [206, 127] on img at bounding box center [202, 126] width 9 height 9
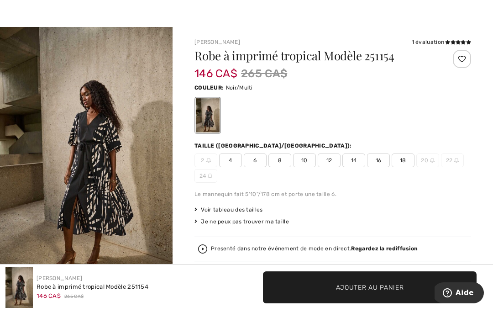
scroll to position [18, 0]
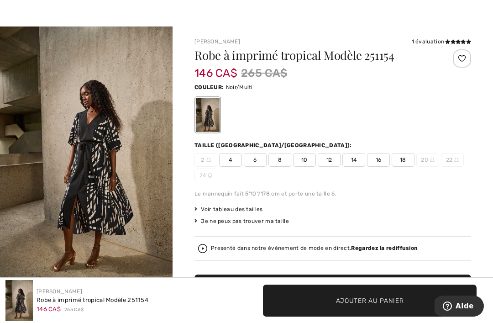
click at [44, 208] on img "1 / 7" at bounding box center [86, 155] width 173 height 259
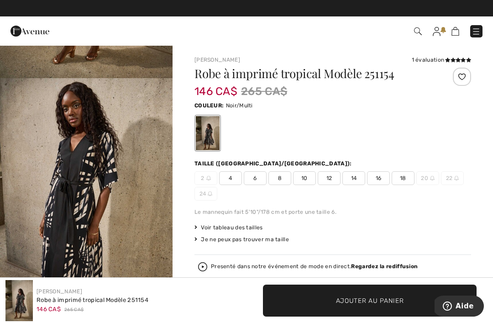
click at [356, 180] on span "14" at bounding box center [353, 178] width 23 height 14
click at [403, 302] on span "Ajouter au panier" at bounding box center [370, 300] width 68 height 10
click at [454, 27] on img at bounding box center [450, 31] width 8 height 9
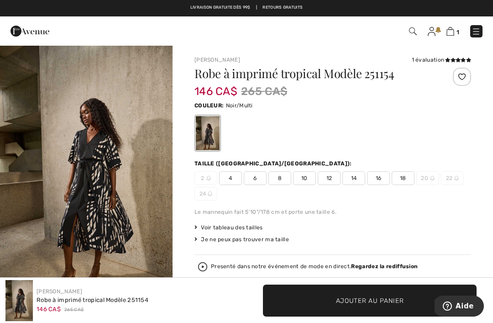
click at [476, 30] on img at bounding box center [476, 31] width 9 height 9
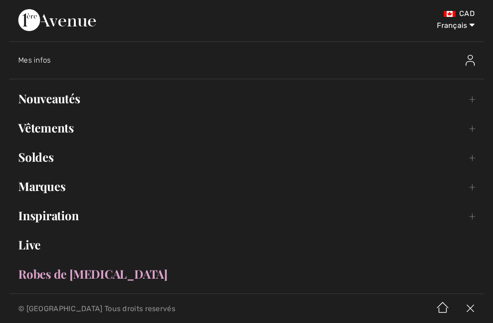
click at [29, 161] on link "Soldes Toggle submenu" at bounding box center [246, 157] width 475 height 20
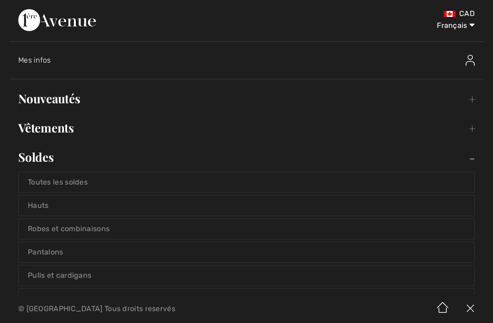
click at [48, 229] on link "Robes et combinaisons" at bounding box center [247, 229] width 456 height 20
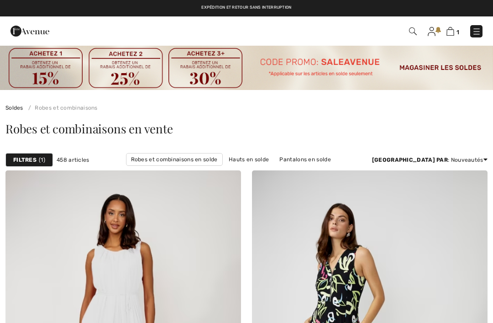
checkbox input "true"
click at [22, 159] on strong "Filtres" at bounding box center [24, 160] width 23 height 8
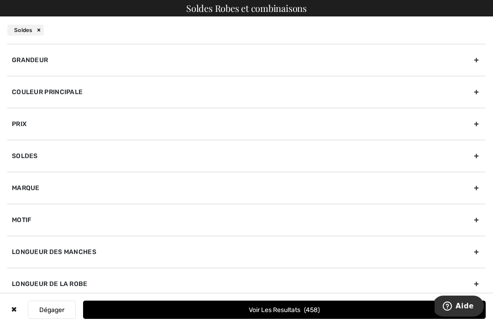
click at [20, 62] on div "Grandeur" at bounding box center [246, 60] width 478 height 32
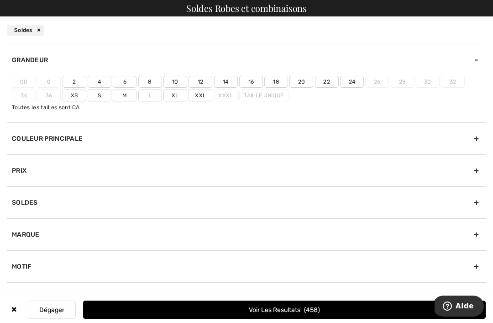
click at [224, 80] on label "14" at bounding box center [226, 82] width 24 height 12
click at [0, 0] on input"] "14" at bounding box center [0, 0] width 0 height 0
click at [248, 82] on label "16" at bounding box center [251, 82] width 24 height 12
click at [0, 0] on input"] "16" at bounding box center [0, 0] width 0 height 0
click at [172, 95] on label "Xl" at bounding box center [175, 95] width 24 height 12
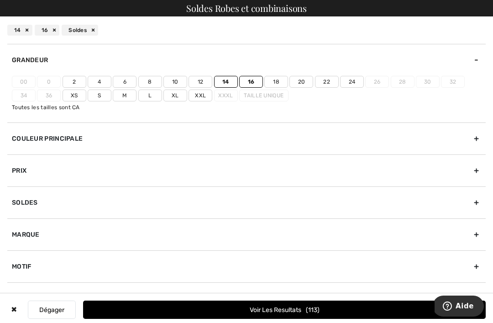
click at [0, 0] on input"] "Xl" at bounding box center [0, 0] width 0 height 0
click at [16, 236] on div "Marque" at bounding box center [246, 234] width 478 height 32
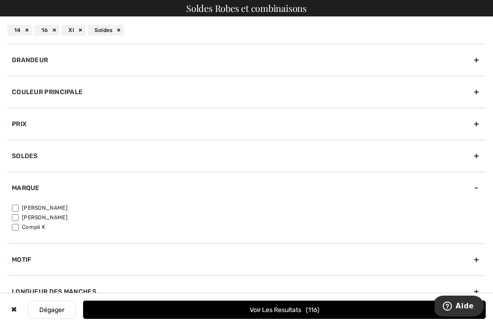
click at [16, 210] on input"] "[PERSON_NAME]" at bounding box center [15, 208] width 7 height 7
checkbox input"] "true"
click at [202, 312] on button "Voir les resultats 88" at bounding box center [284, 309] width 403 height 18
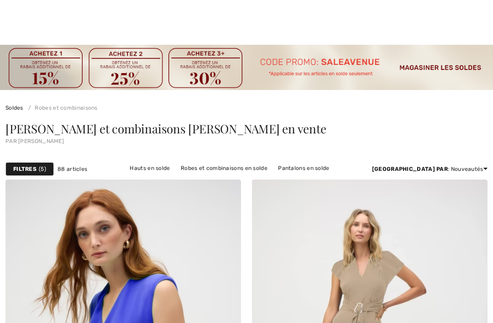
checkbox input "true"
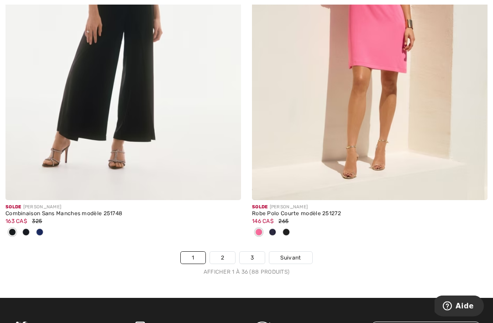
scroll to position [7407, 0]
click at [218, 252] on link "2" at bounding box center [222, 258] width 25 height 12
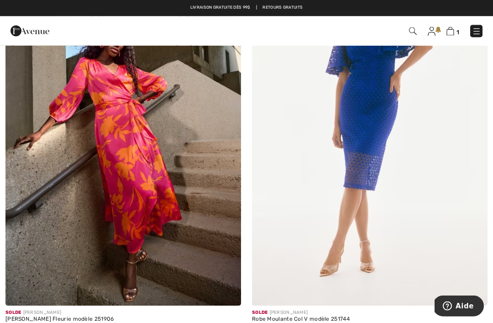
scroll to position [3465, 0]
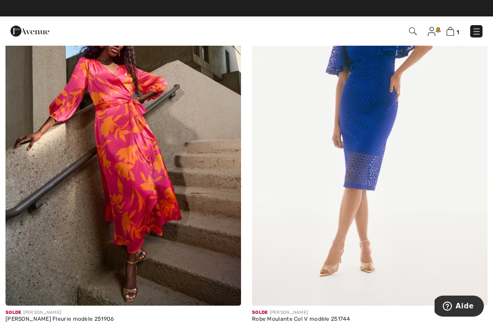
click at [48, 243] on img at bounding box center [123, 128] width 236 height 353
click at [47, 215] on img at bounding box center [123, 128] width 236 height 353
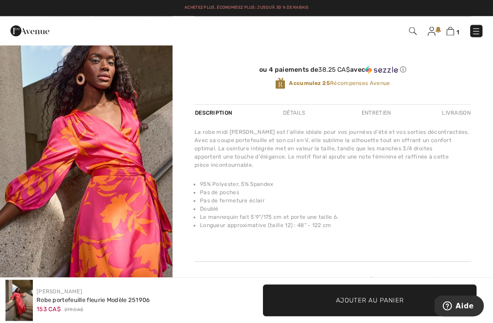
scroll to position [271, 0]
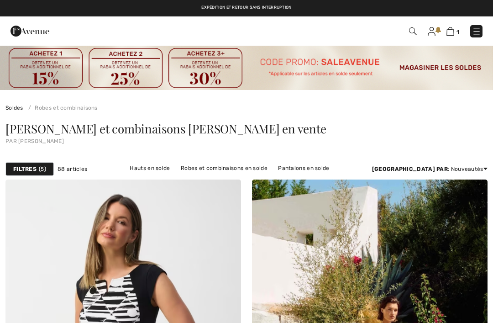
checkbox input "true"
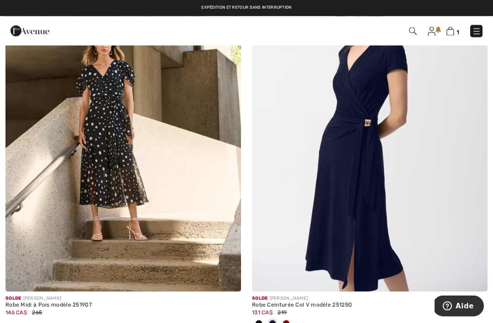
scroll to position [4274, 0]
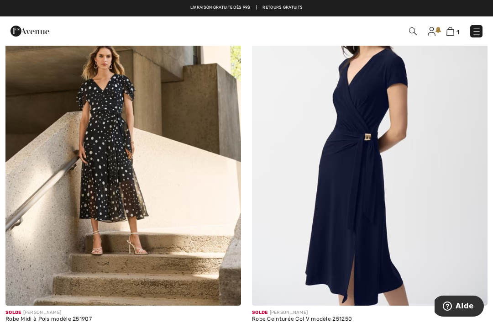
click at [444, 201] on img at bounding box center [370, 128] width 236 height 353
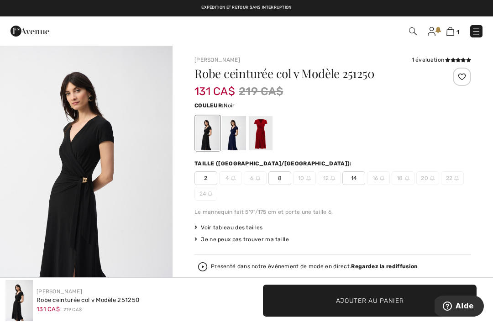
click at [237, 139] on div at bounding box center [234, 133] width 24 height 34
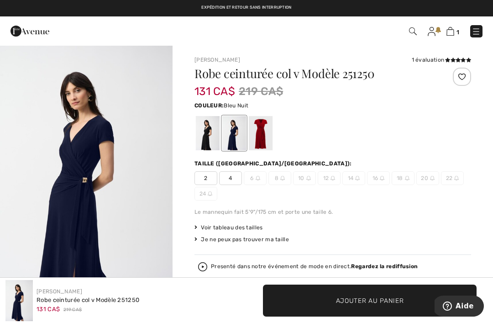
click at [262, 127] on div at bounding box center [261, 133] width 24 height 34
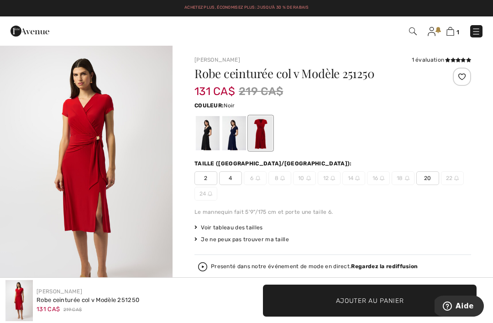
click at [210, 136] on div at bounding box center [208, 133] width 24 height 34
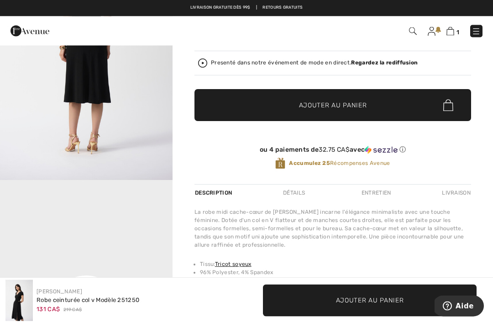
scroll to position [177, 0]
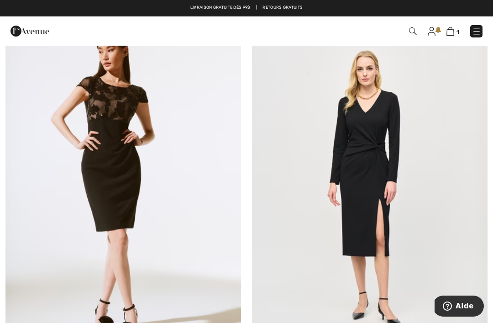
scroll to position [7178, 0]
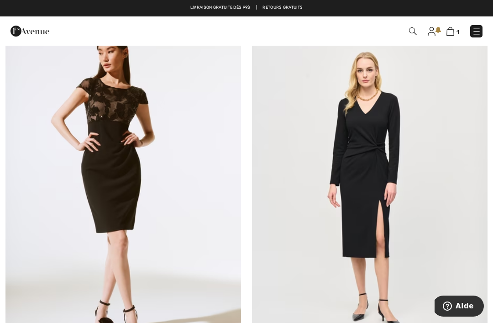
click at [458, 144] on img at bounding box center [370, 192] width 236 height 353
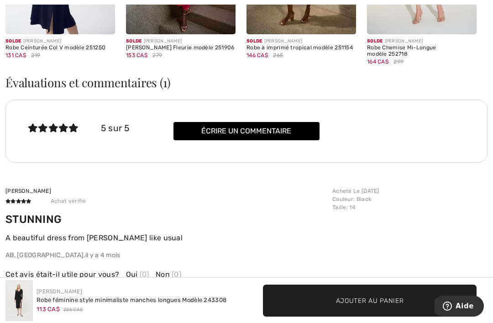
scroll to position [1207, 0]
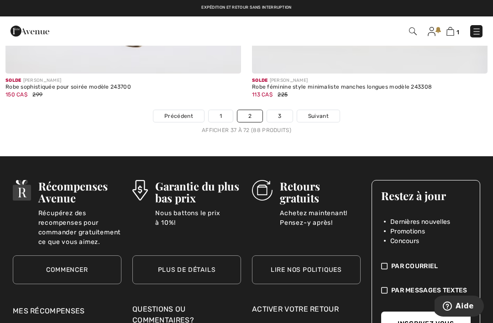
scroll to position [7473, 0]
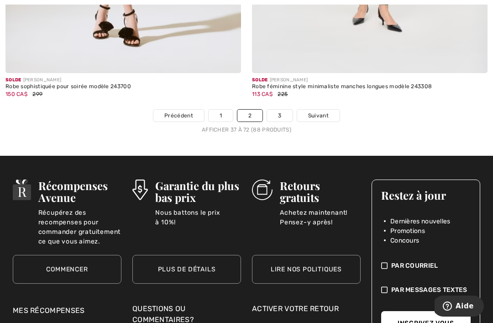
click at [328, 110] on link "Suivant" at bounding box center [318, 116] width 42 height 12
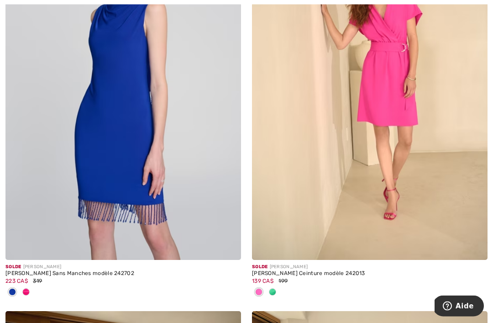
scroll to position [1471, 0]
click at [462, 126] on img at bounding box center [370, 82] width 236 height 353
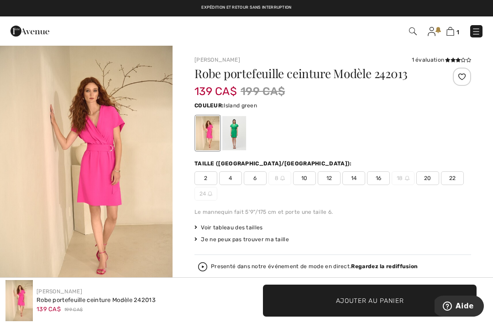
click at [238, 132] on div at bounding box center [234, 133] width 24 height 34
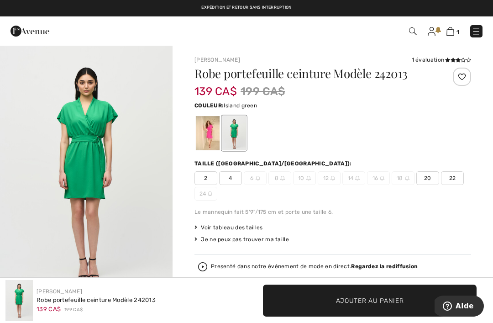
click at [214, 132] on div at bounding box center [208, 133] width 24 height 34
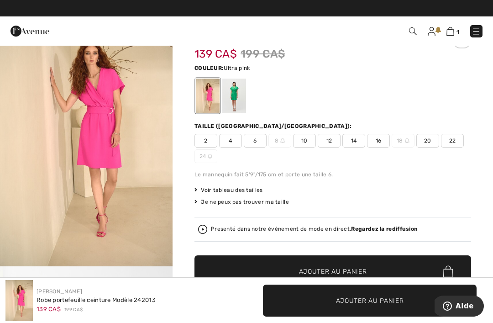
scroll to position [31, 0]
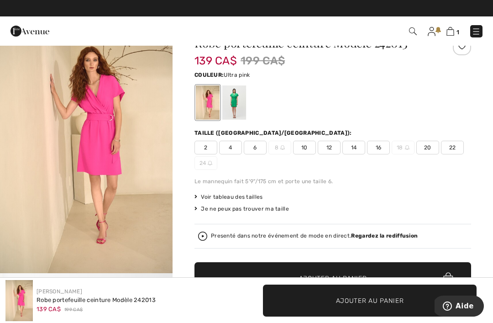
click at [50, 183] on img "1 / 6" at bounding box center [86, 143] width 173 height 259
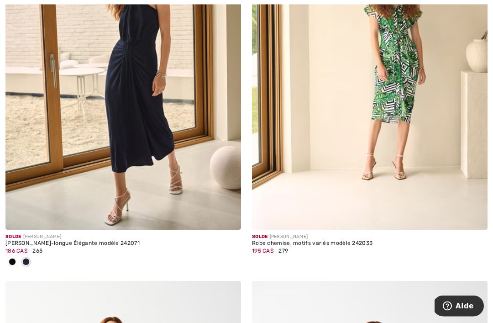
scroll to position [1905, 0]
click at [446, 109] on img at bounding box center [370, 52] width 236 height 353
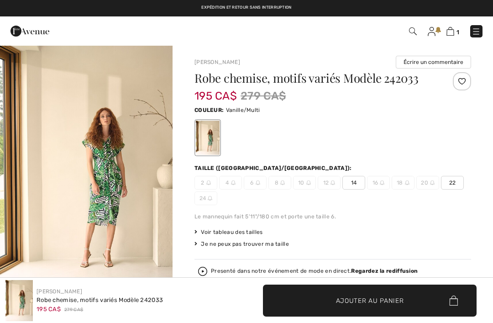
checkbox input "true"
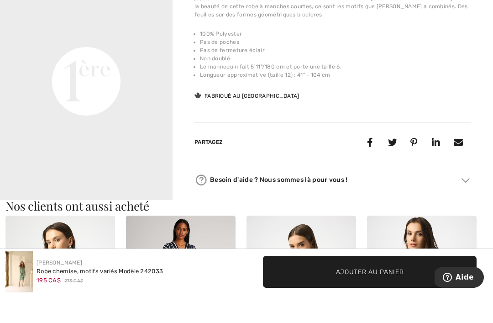
scroll to position [430, 0]
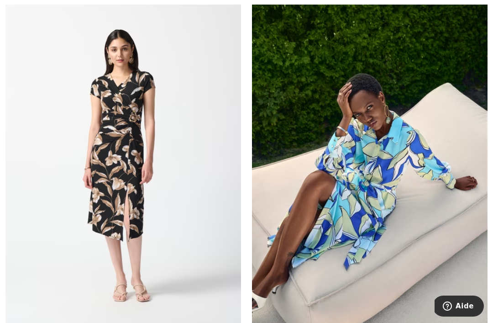
scroll to position [2683, 0]
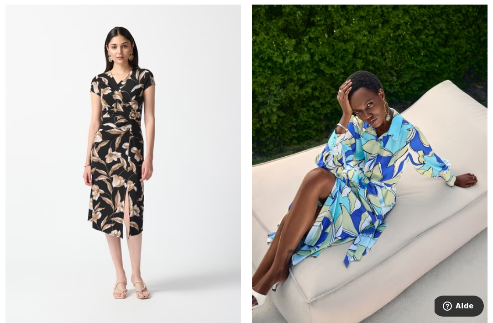
click at [41, 244] on img at bounding box center [123, 161] width 236 height 353
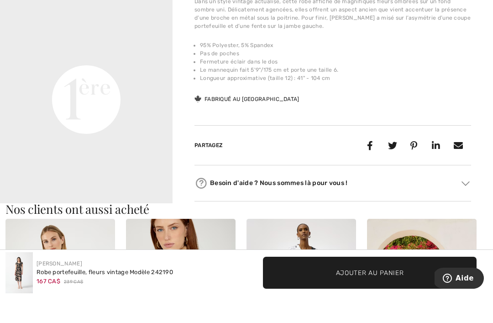
scroll to position [431, 0]
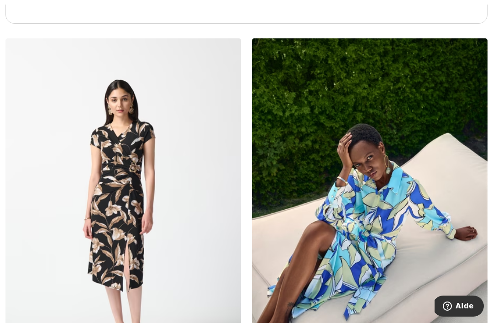
scroll to position [2751, 0]
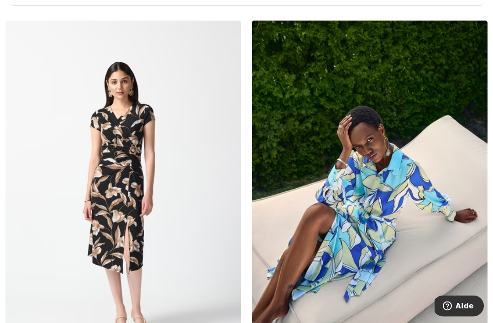
click at [427, 217] on img at bounding box center [370, 197] width 236 height 353
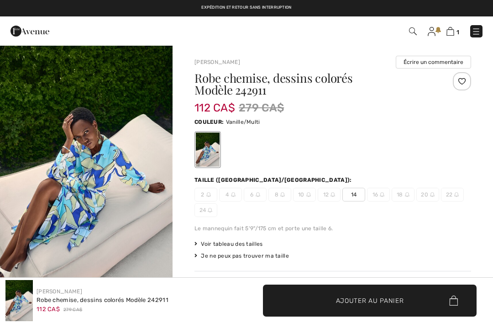
checkbox input "true"
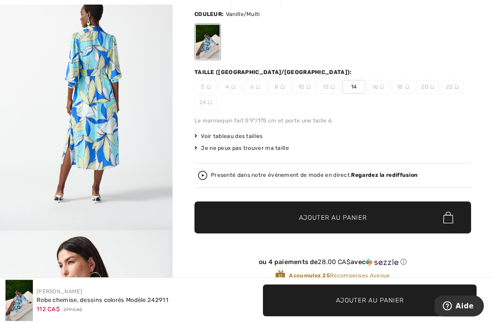
scroll to position [108, 0]
click at [203, 175] on img at bounding box center [202, 175] width 9 height 9
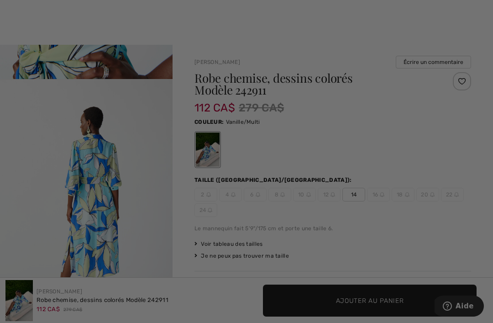
scroll to position [0, 0]
checkbox input "true"
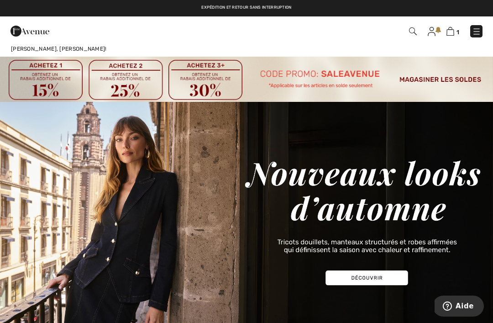
click at [472, 36] on img at bounding box center [476, 31] width 9 height 9
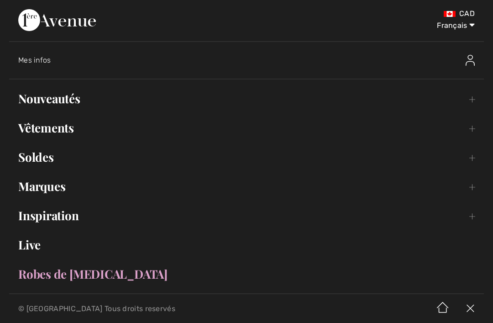
click at [31, 158] on link "Soldes Toggle submenu" at bounding box center [246, 157] width 475 height 20
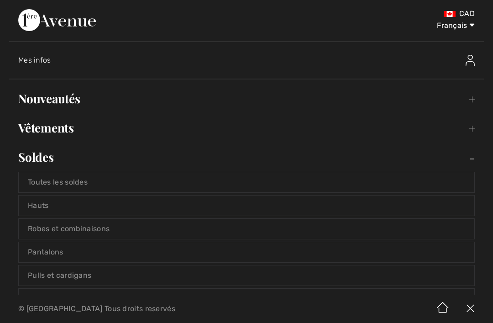
click at [30, 228] on link "Robes et combinaisons" at bounding box center [247, 229] width 456 height 20
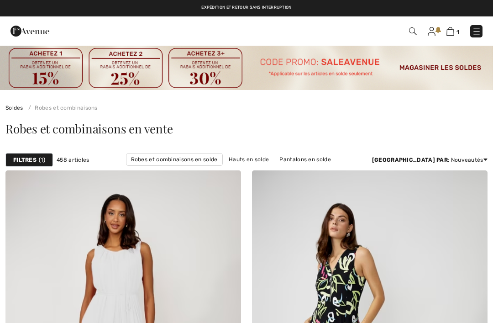
checkbox input "true"
click at [29, 163] on strong "Filtres" at bounding box center [24, 160] width 23 height 8
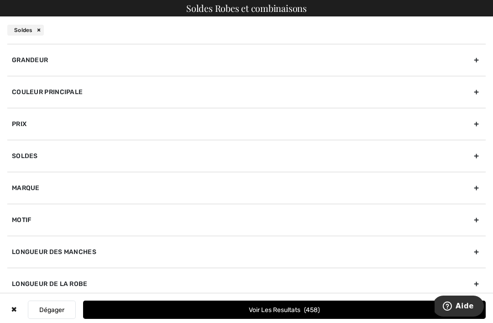
click at [17, 57] on div "Grandeur" at bounding box center [246, 60] width 478 height 32
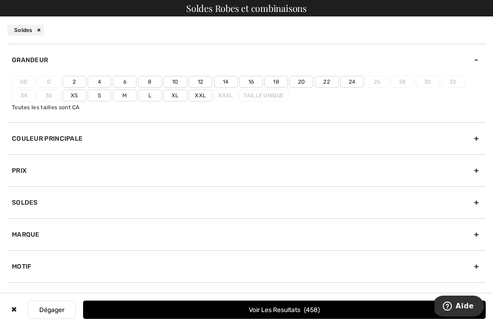
click at [201, 82] on label "12" at bounding box center [201, 82] width 24 height 12
click at [0, 0] on input"] "12" at bounding box center [0, 0] width 0 height 0
click at [199, 82] on label "12" at bounding box center [201, 82] width 24 height 12
click at [0, 0] on input"] "12" at bounding box center [0, 0] width 0 height 0
click at [226, 80] on label "14" at bounding box center [226, 82] width 24 height 12
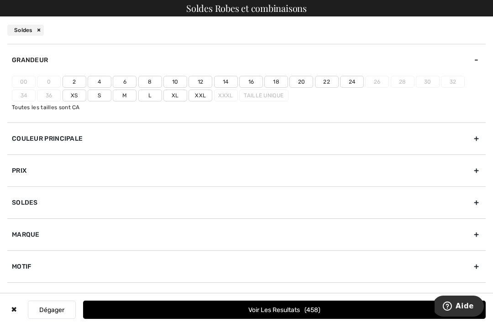
click at [0, 0] on input"] "14" at bounding box center [0, 0] width 0 height 0
click at [248, 84] on label "16" at bounding box center [251, 82] width 24 height 12
click at [0, 0] on input"] "16" at bounding box center [0, 0] width 0 height 0
click at [173, 98] on label "Xl" at bounding box center [175, 95] width 24 height 12
click at [0, 0] on input"] "Xl" at bounding box center [0, 0] width 0 height 0
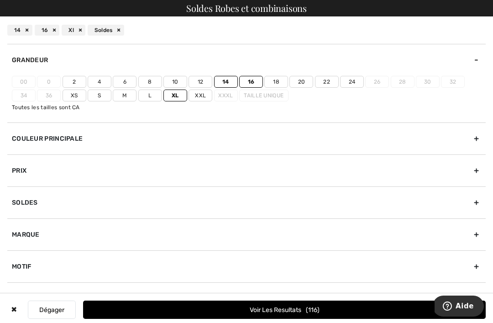
click at [35, 236] on div "Marque" at bounding box center [246, 234] width 478 height 32
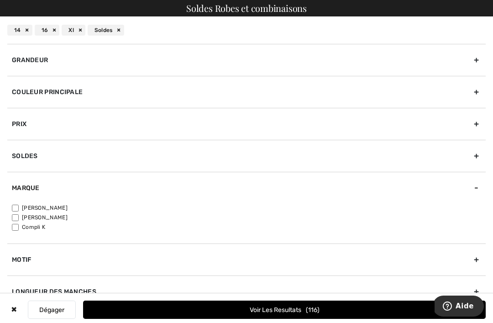
click at [16, 208] on input"] "[PERSON_NAME]" at bounding box center [15, 208] width 7 height 7
checkbox input"] "true"
click at [203, 307] on button "Voir les resultats 88" at bounding box center [284, 309] width 403 height 18
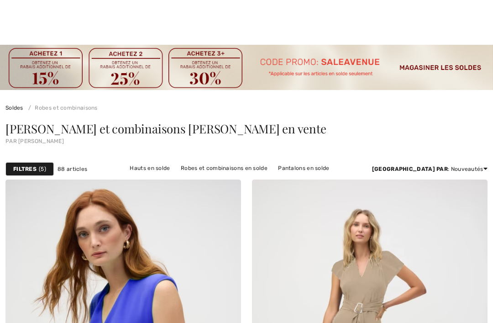
checkbox input "true"
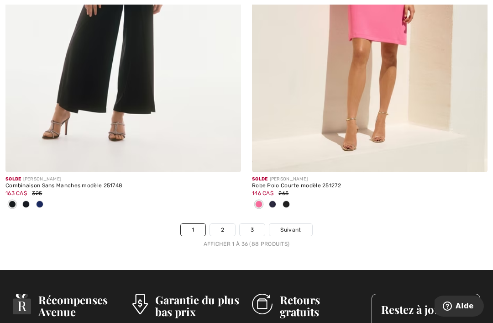
scroll to position [7439, 0]
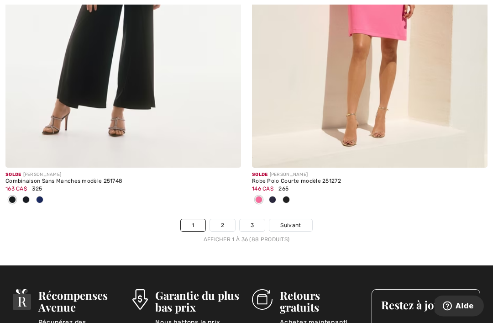
click at [252, 220] on link "3" at bounding box center [252, 226] width 25 height 12
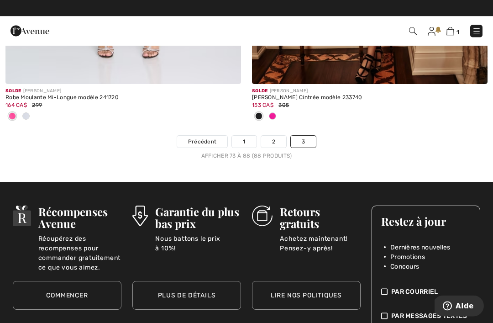
scroll to position [3327, 0]
